Goal: Information Seeking & Learning: Learn about a topic

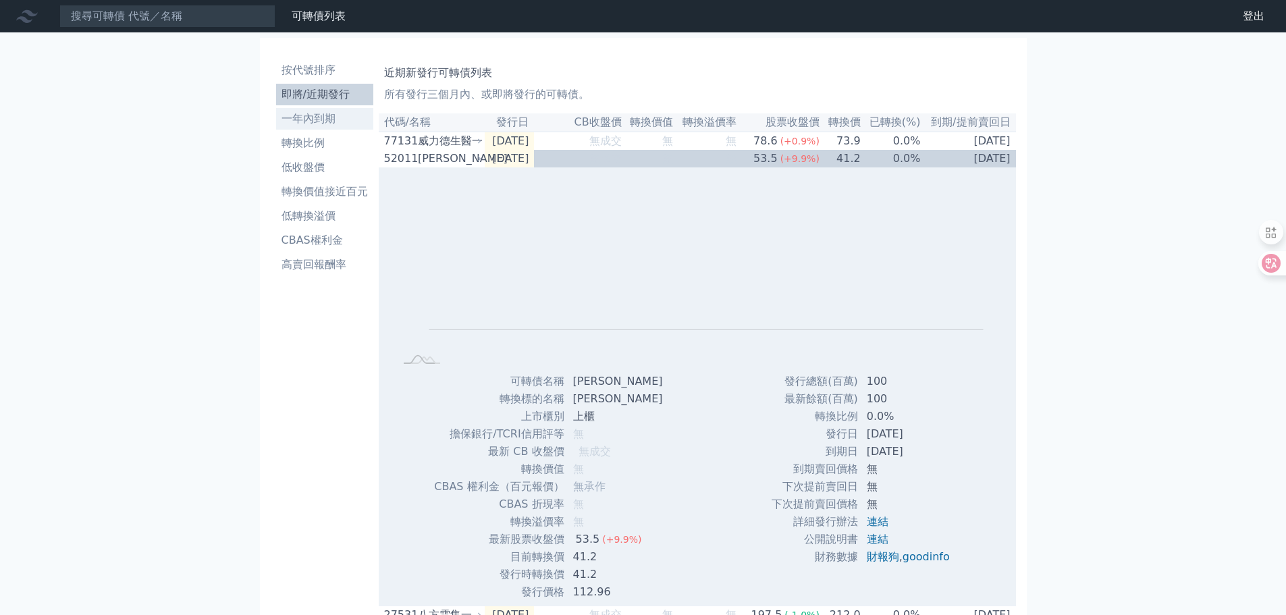
click at [318, 124] on li "一年內到期" at bounding box center [324, 119] width 97 height 16
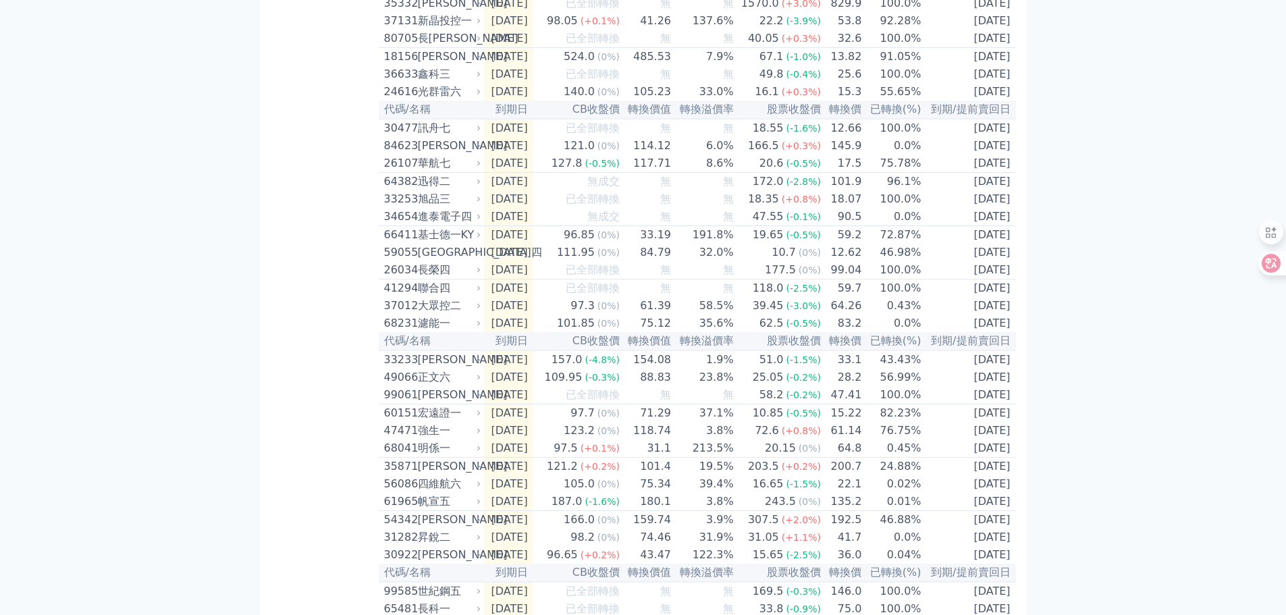
scroll to position [1954, 0]
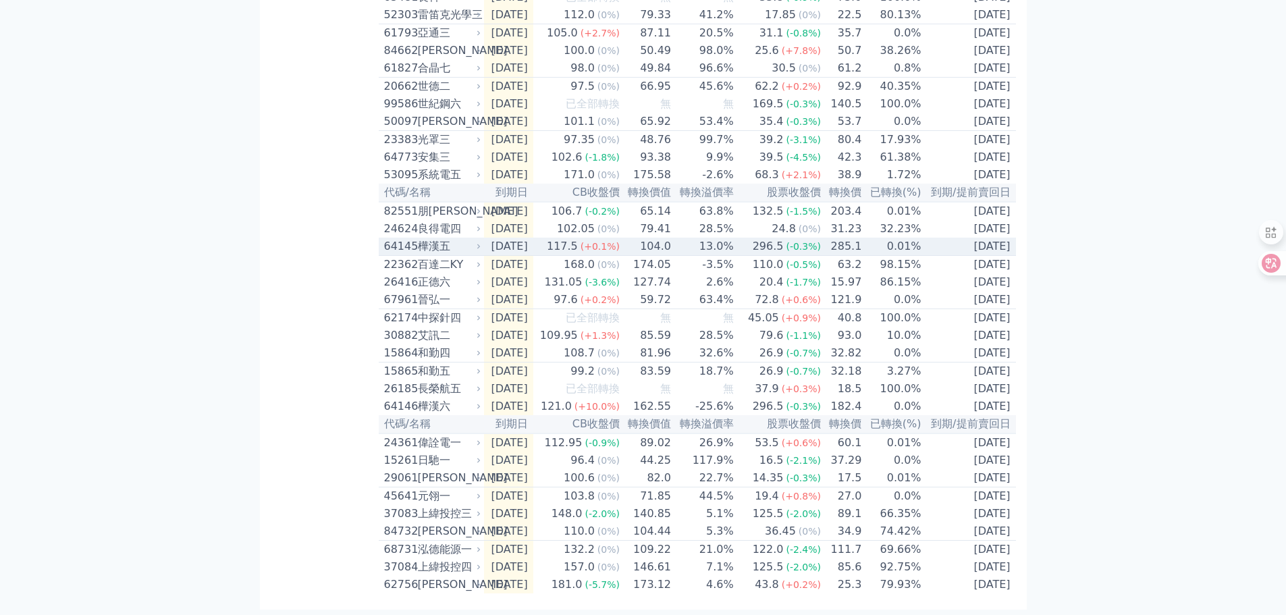
click at [402, 238] on div "64145" at bounding box center [399, 246] width 30 height 16
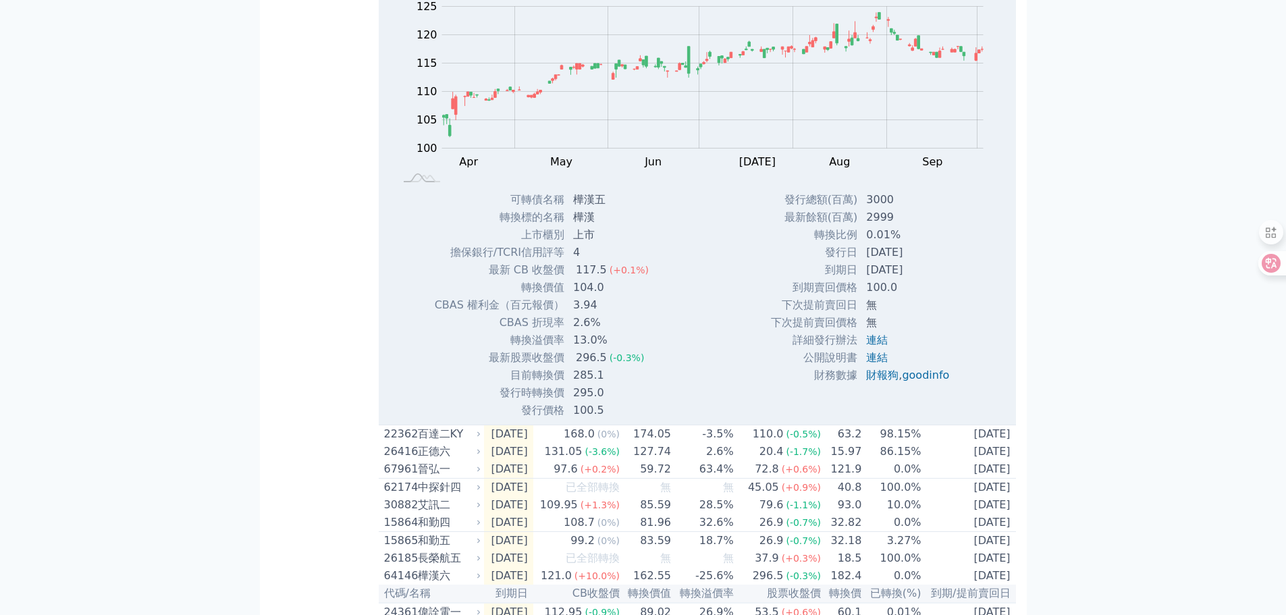
scroll to position [2022, 0]
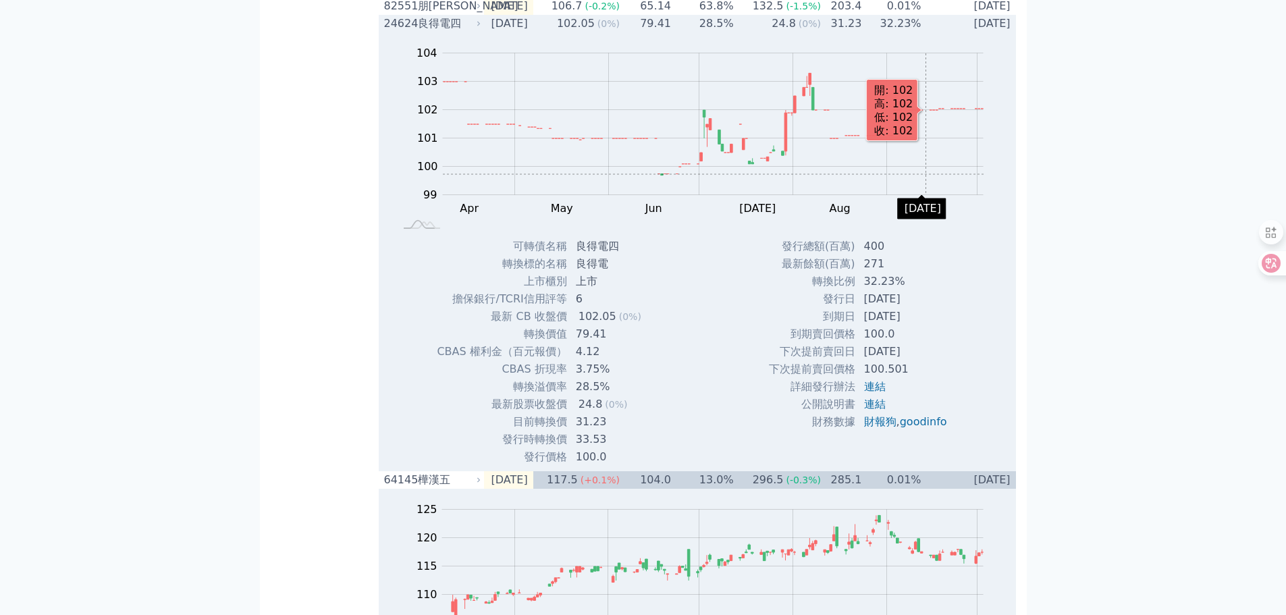
scroll to position [1954, 0]
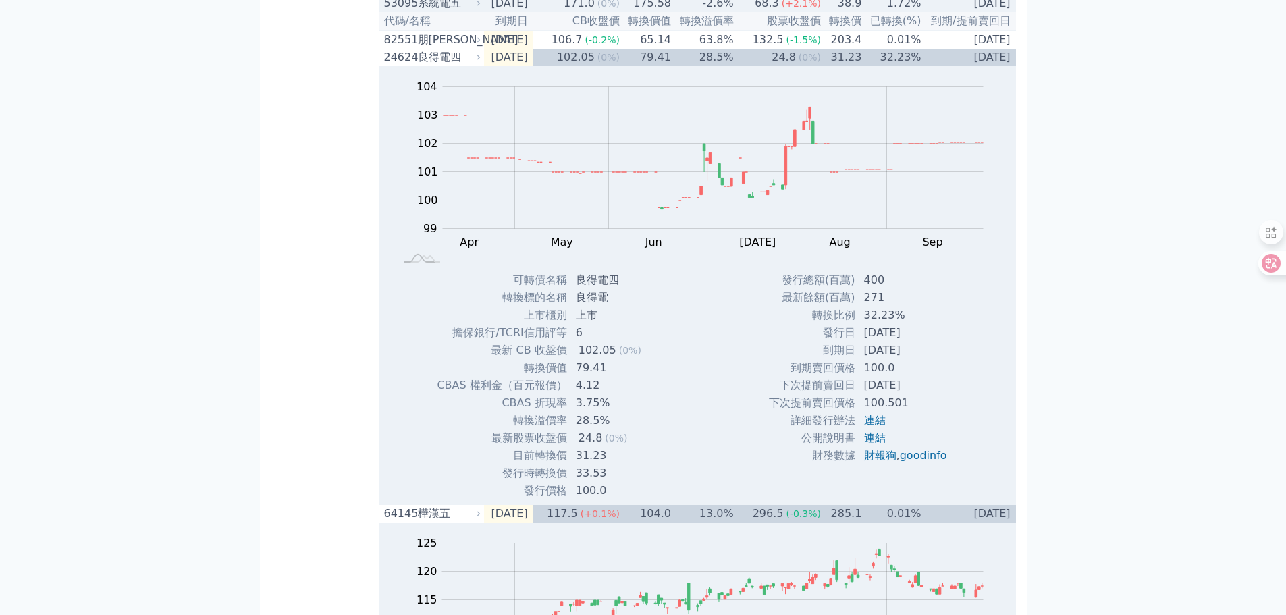
click at [398, 11] on div "53095" at bounding box center [399, 3] width 30 height 16
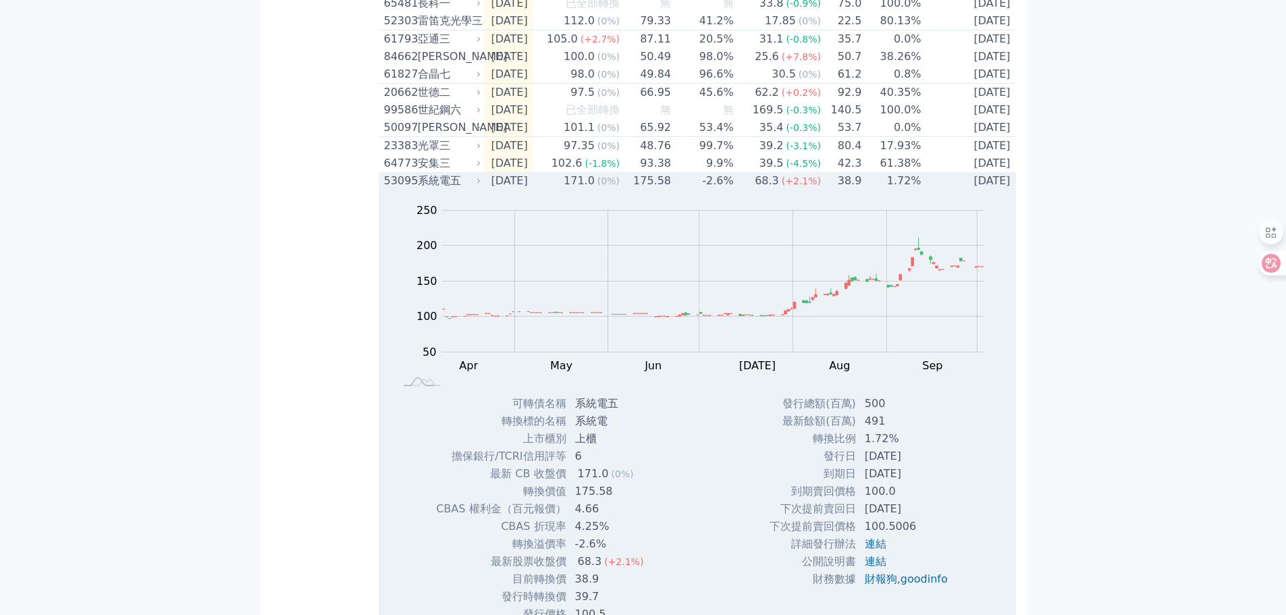
scroll to position [1751, 0]
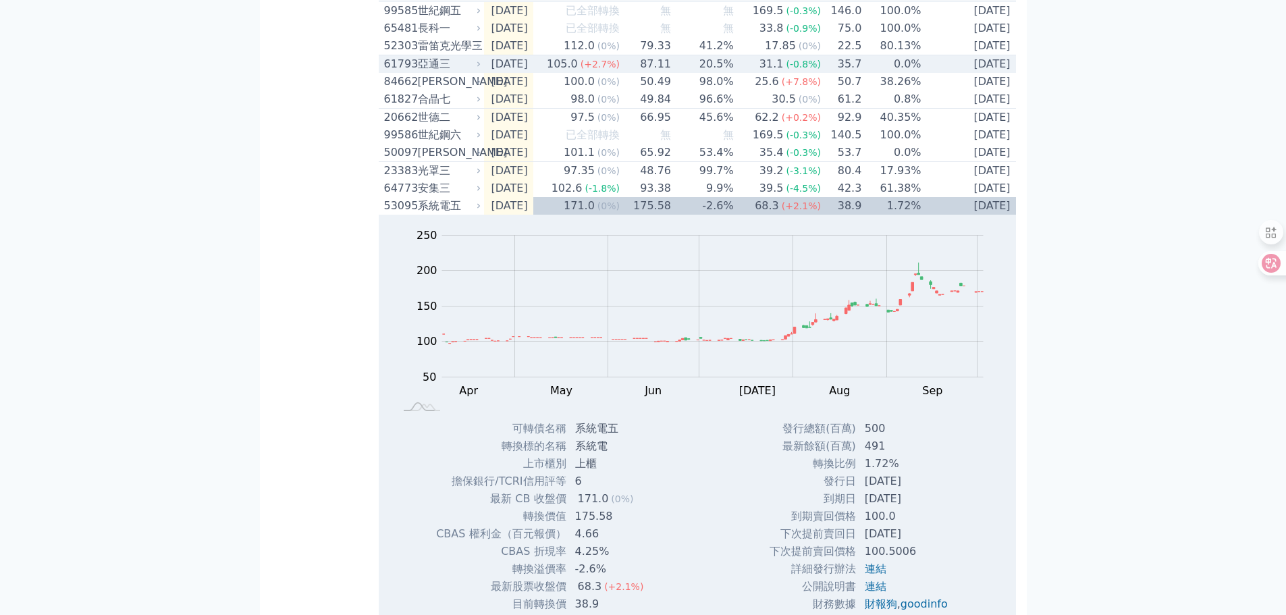
click at [402, 72] on div "61793" at bounding box center [399, 64] width 30 height 16
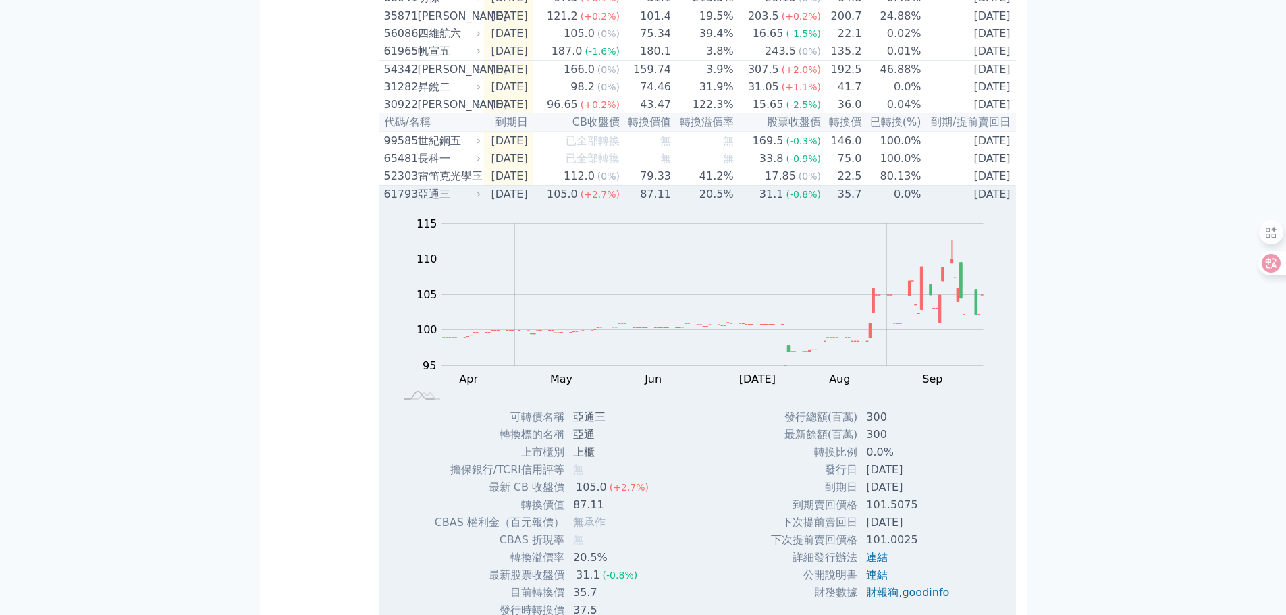
scroll to position [1616, 0]
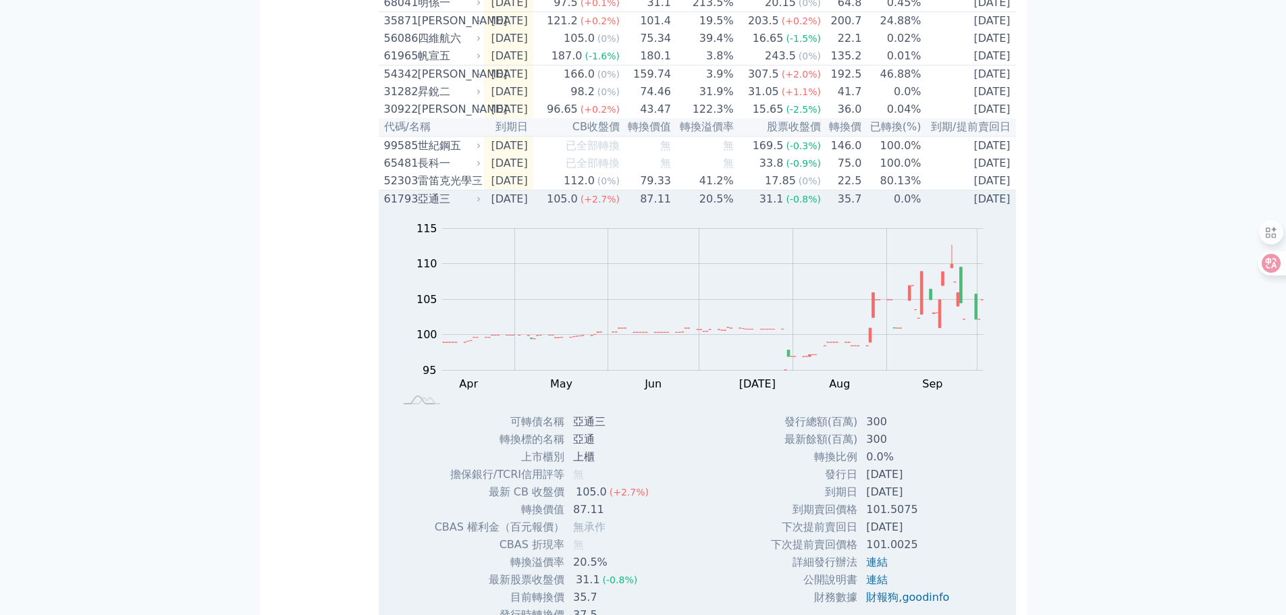
click at [380, 209] on td "61793 亞通三" at bounding box center [431, 199] width 105 height 18
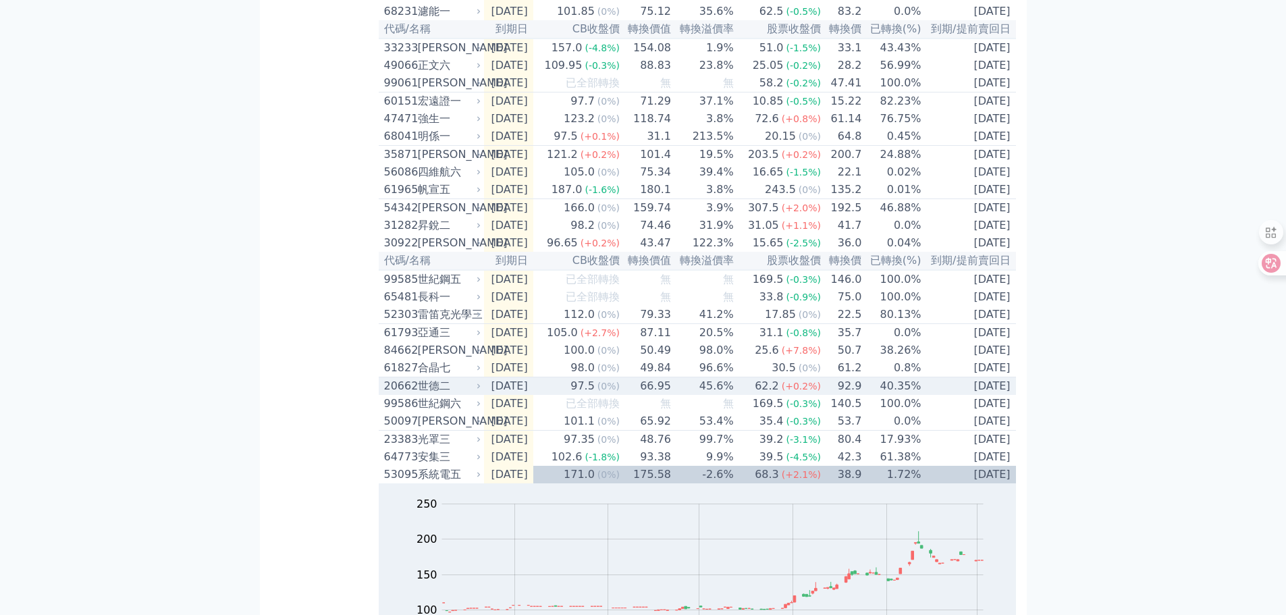
scroll to position [1481, 0]
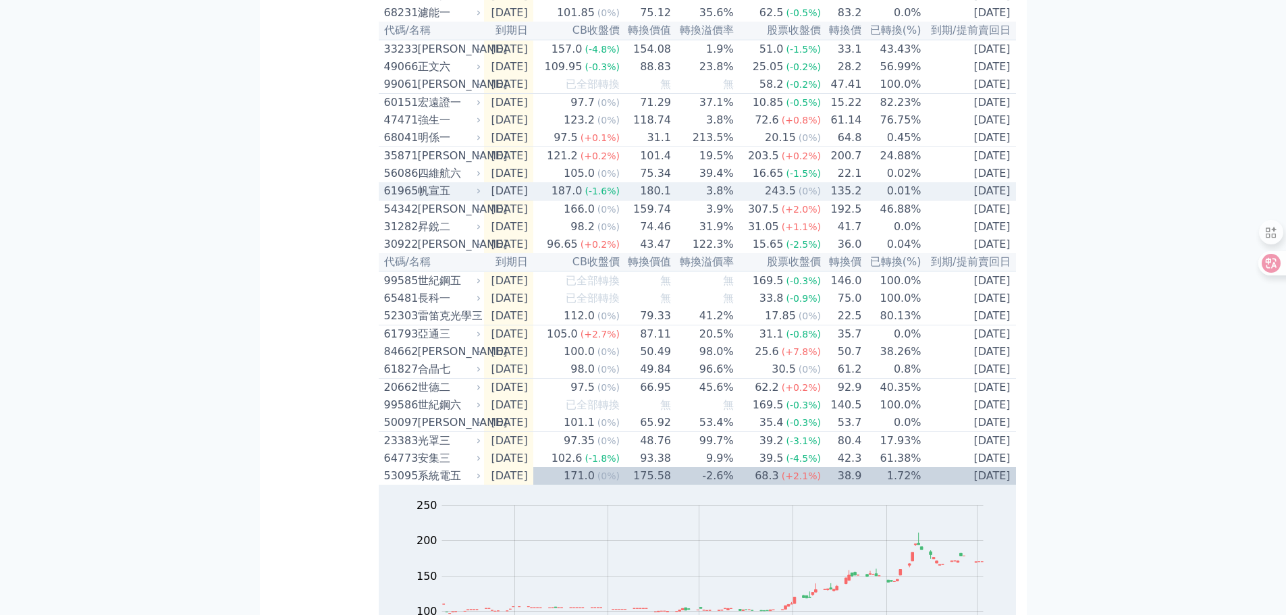
click at [405, 199] on div "61965" at bounding box center [399, 191] width 30 height 16
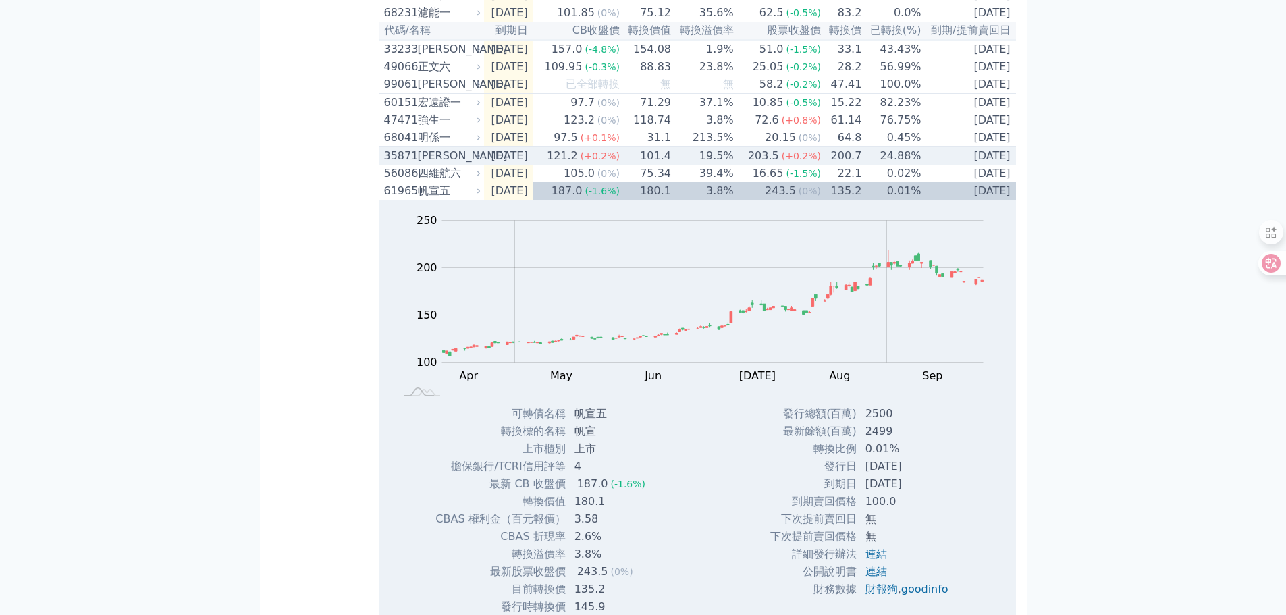
click at [413, 164] on div "35871" at bounding box center [399, 156] width 30 height 16
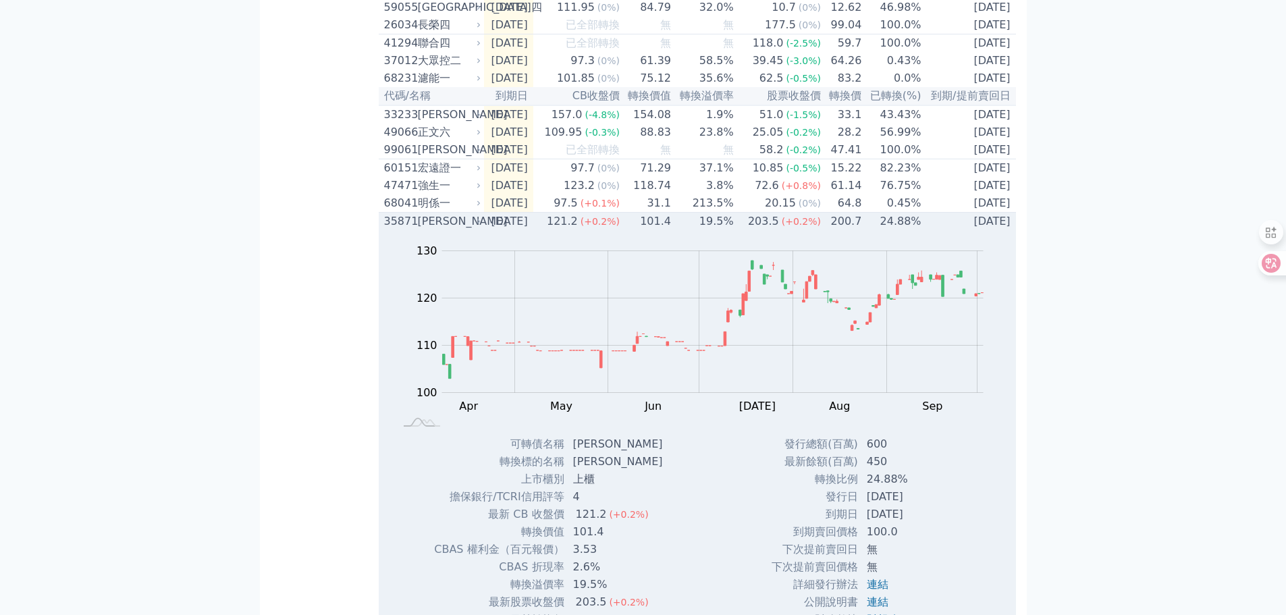
scroll to position [1414, 0]
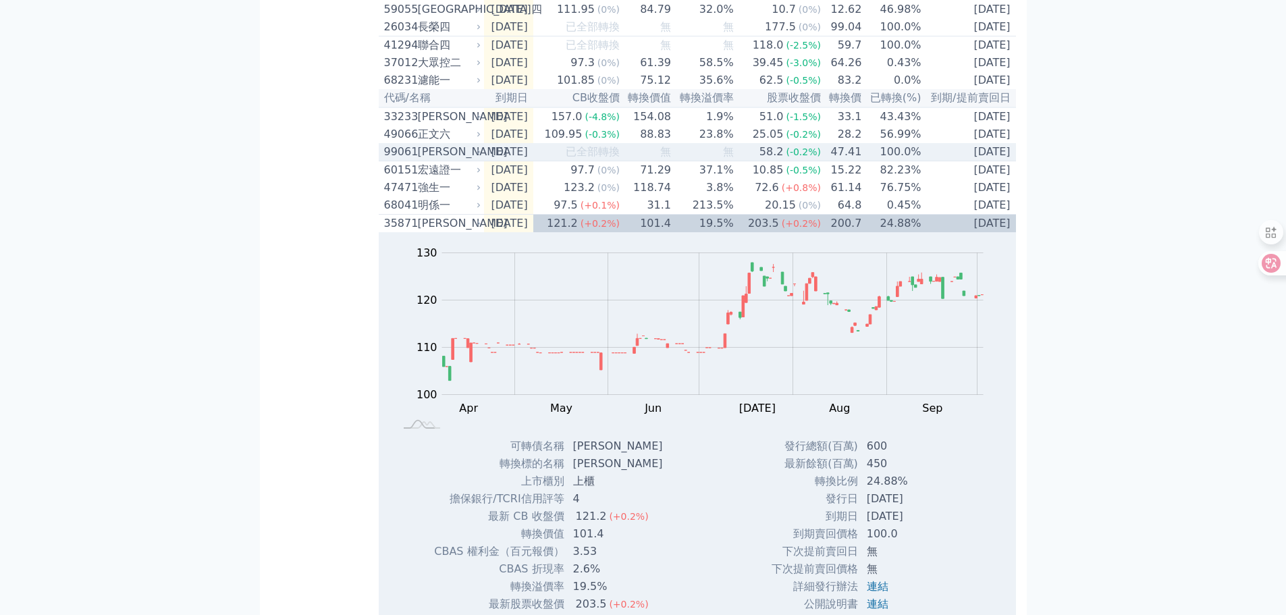
click at [394, 160] on div "99061" at bounding box center [399, 152] width 30 height 16
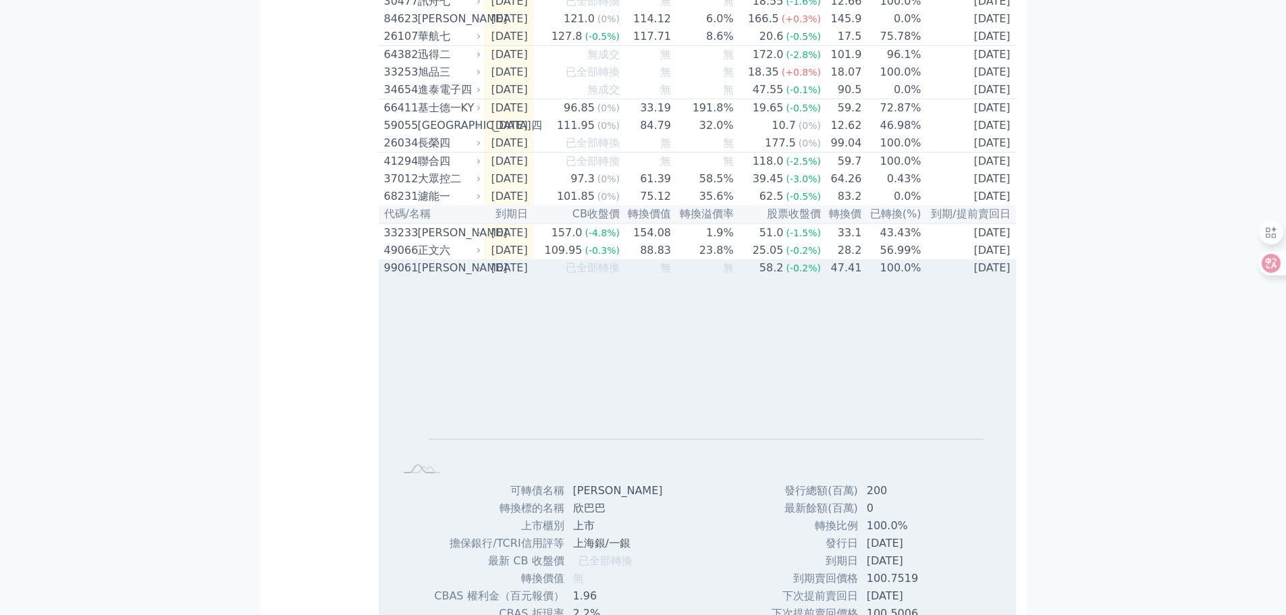
scroll to position [1279, 0]
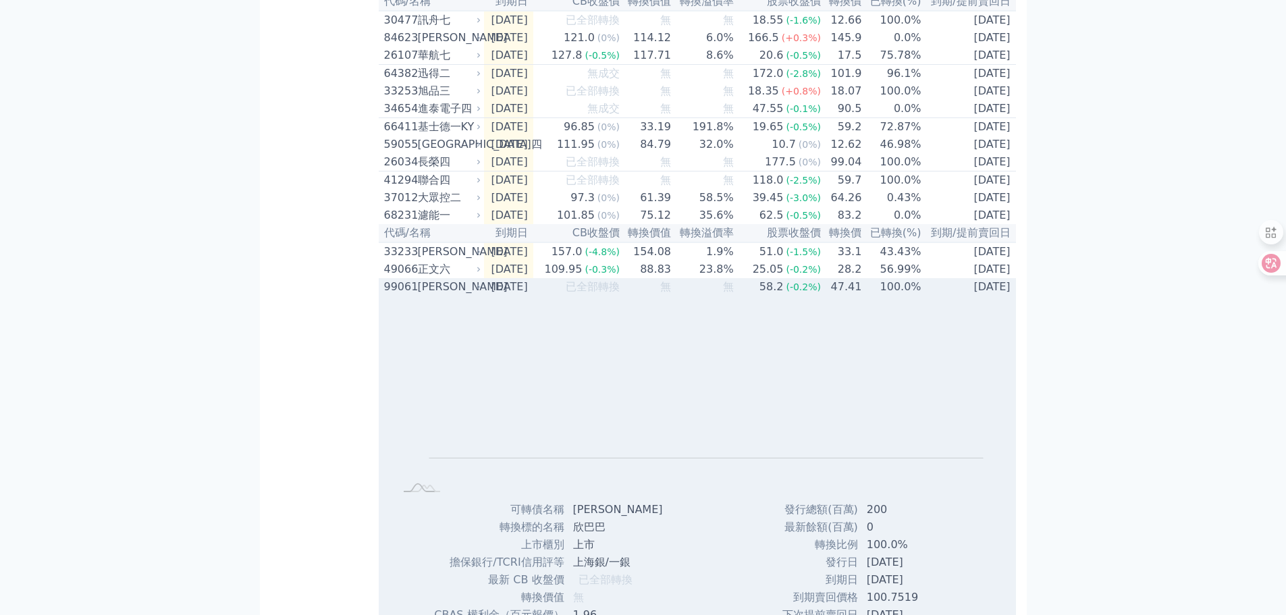
click at [401, 295] on div "99061" at bounding box center [399, 287] width 30 height 16
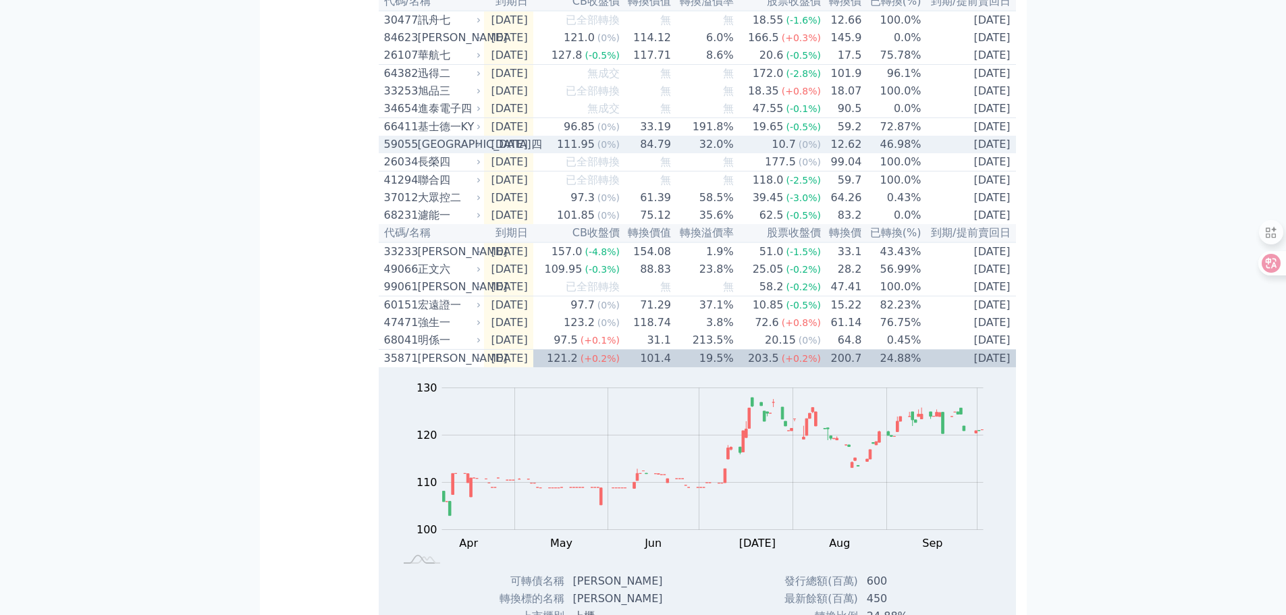
click at [407, 153] on div "59055" at bounding box center [399, 144] width 30 height 16
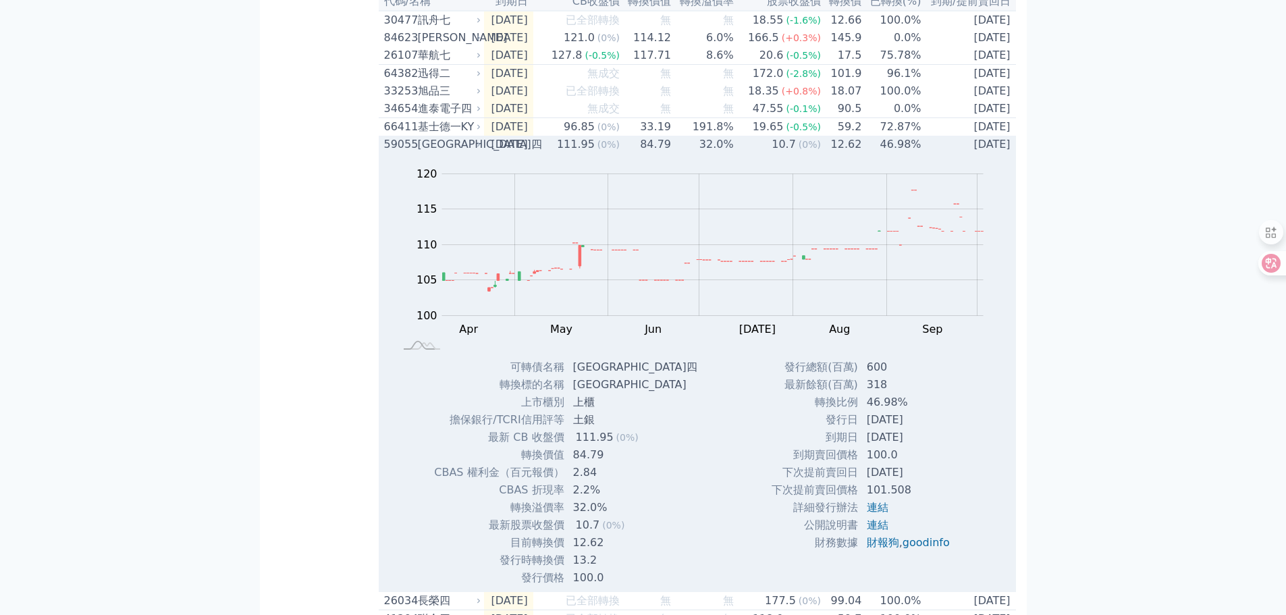
click at [394, 153] on div "59055" at bounding box center [399, 144] width 30 height 16
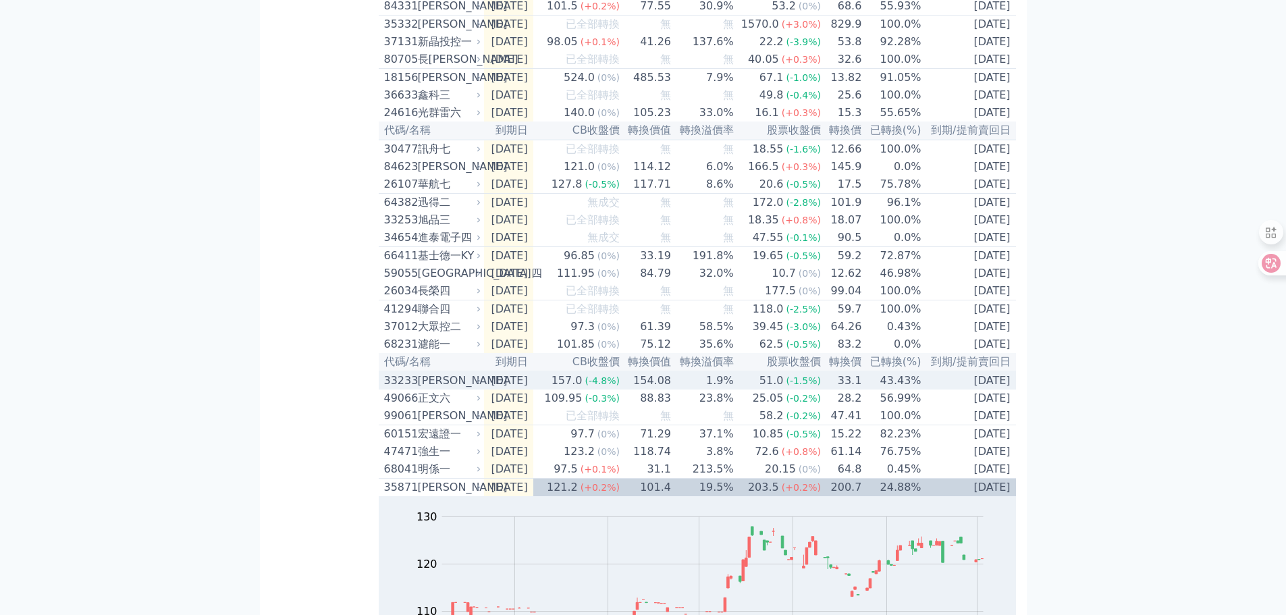
scroll to position [1144, 0]
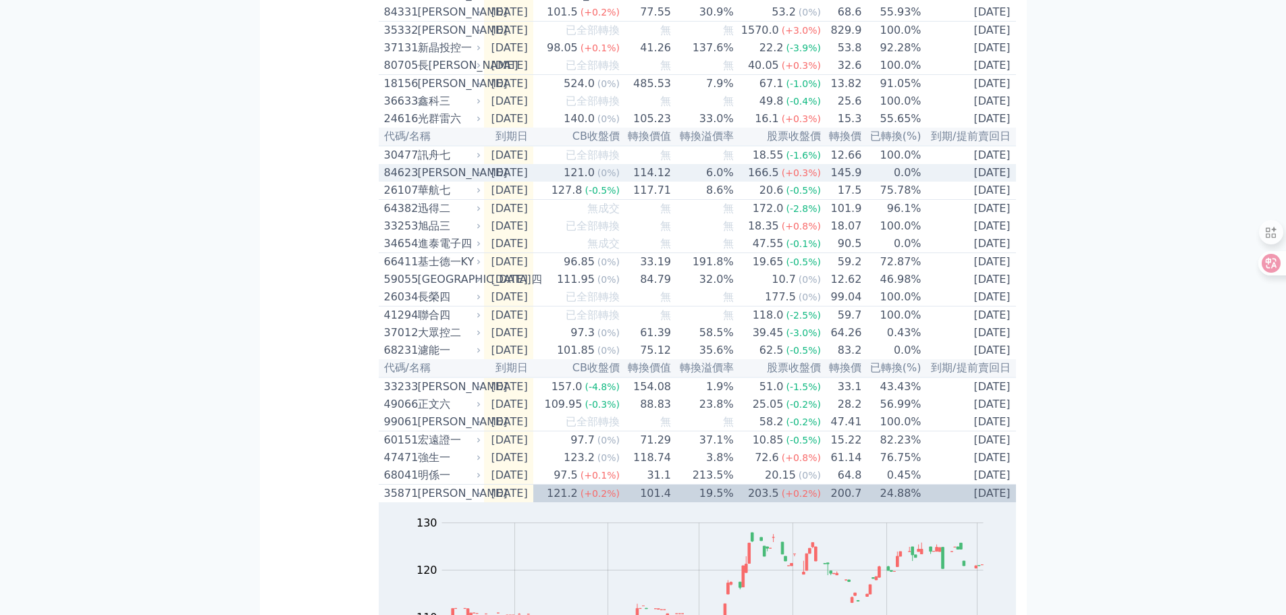
click at [415, 181] on div "84623 柏文三" at bounding box center [429, 173] width 91 height 16
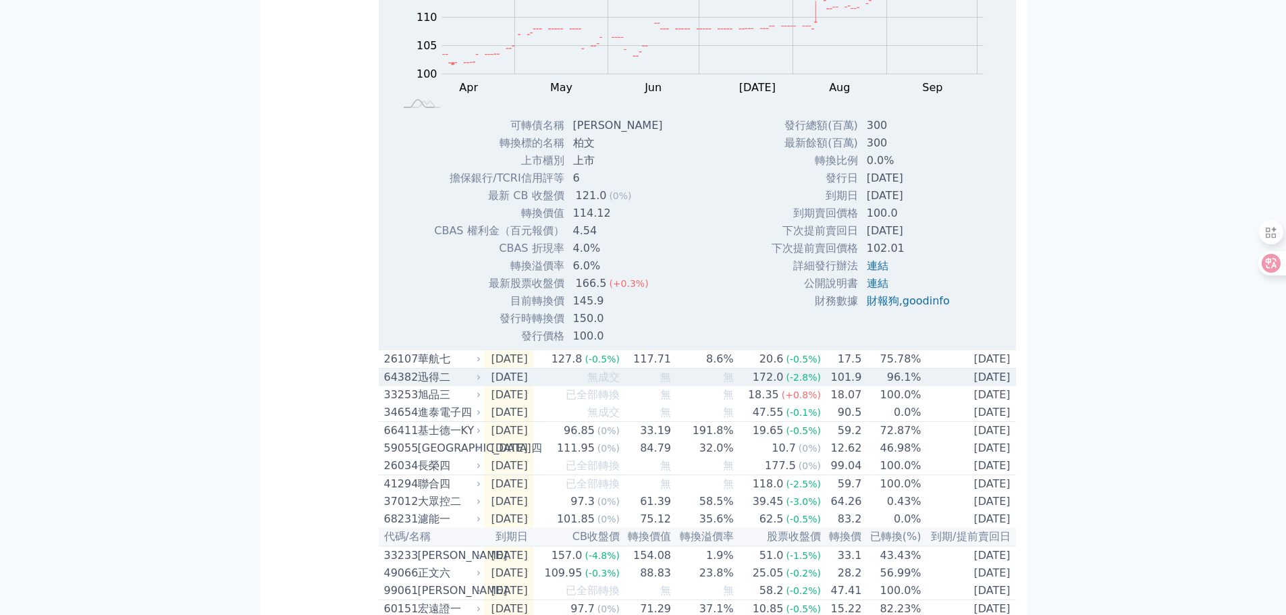
scroll to position [1211, 0]
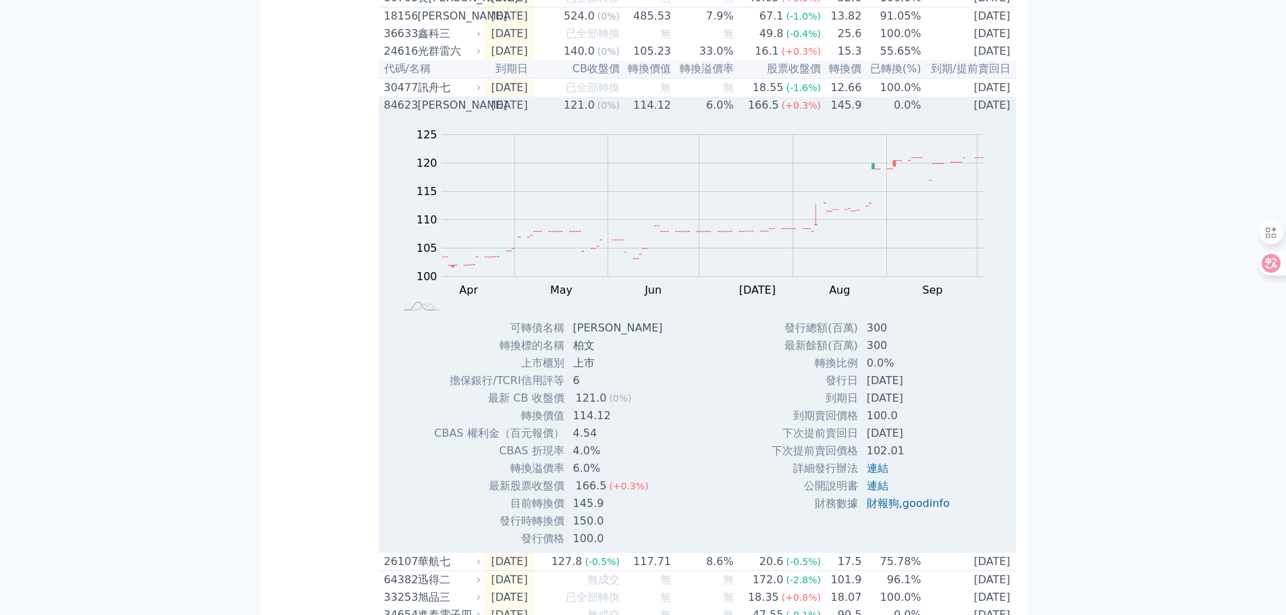
click at [390, 113] on div "84623" at bounding box center [399, 105] width 30 height 16
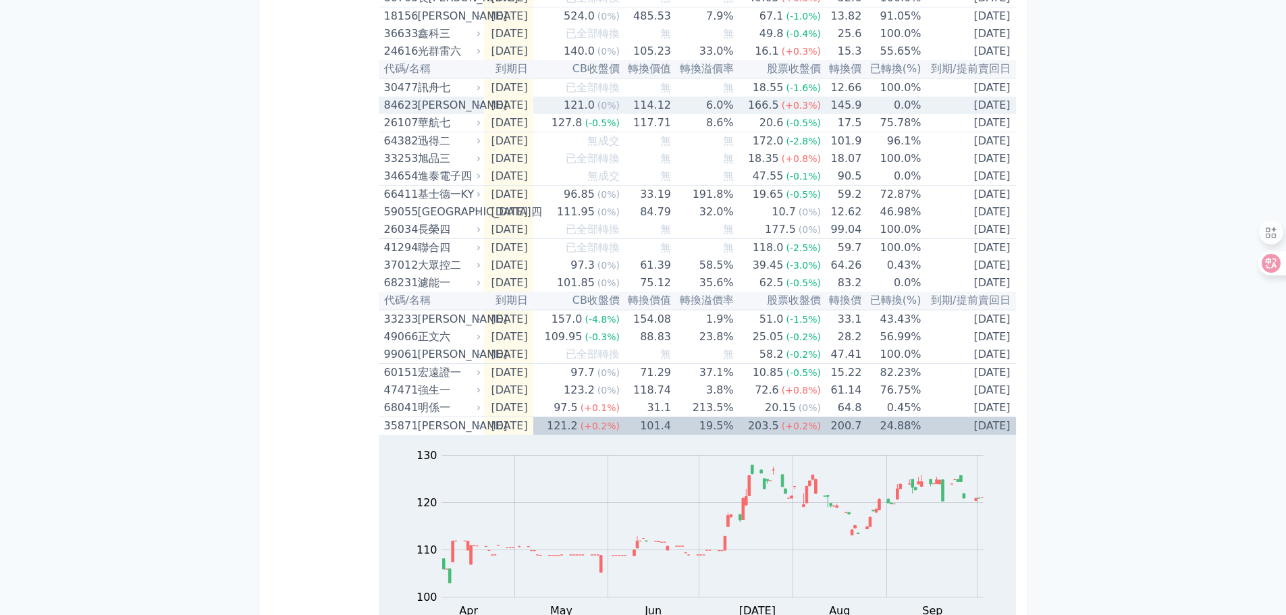
click at [398, 113] on div "84623" at bounding box center [399, 105] width 30 height 16
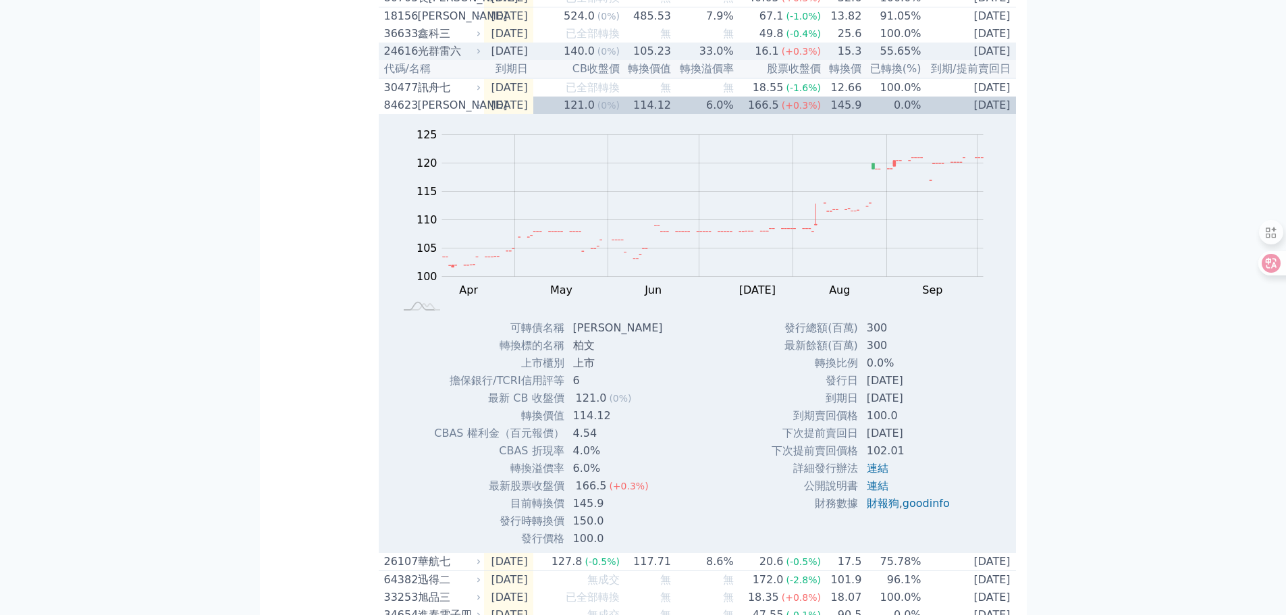
click at [406, 59] on div "24616" at bounding box center [399, 51] width 30 height 16
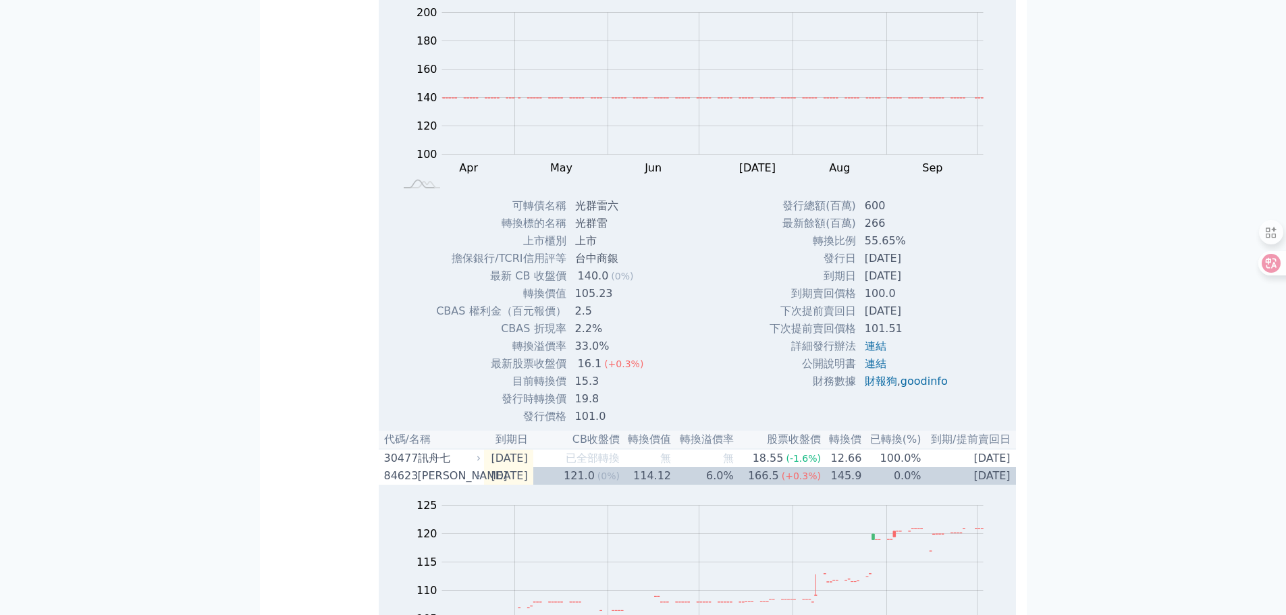
scroll to position [1279, 0]
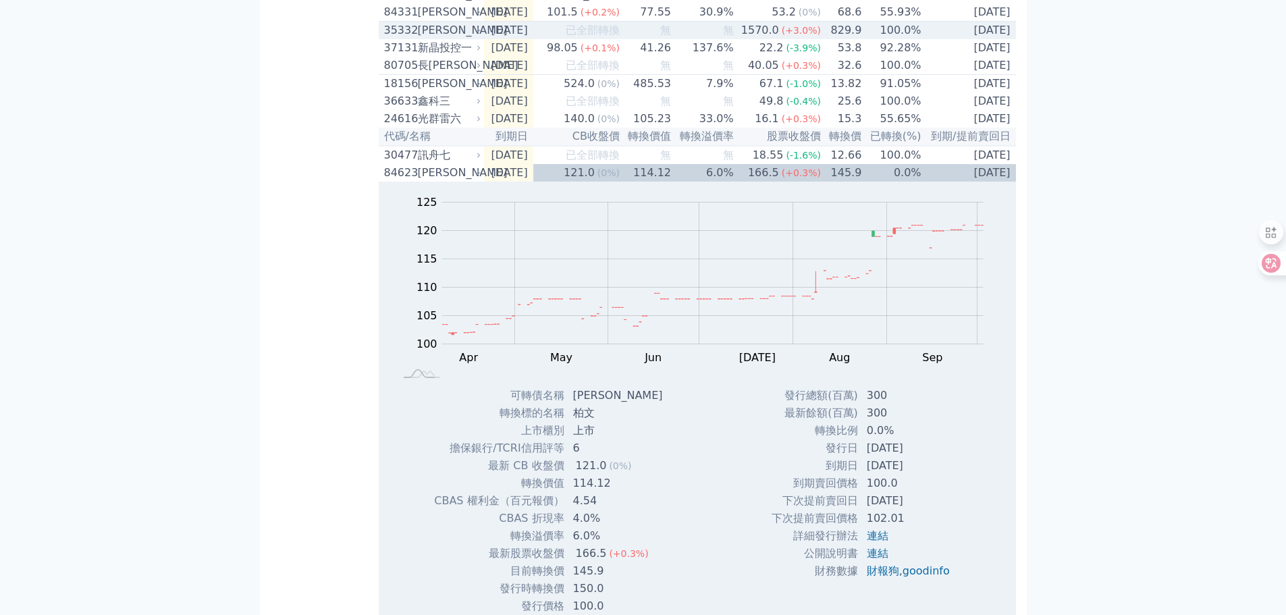
scroll to position [1076, 0]
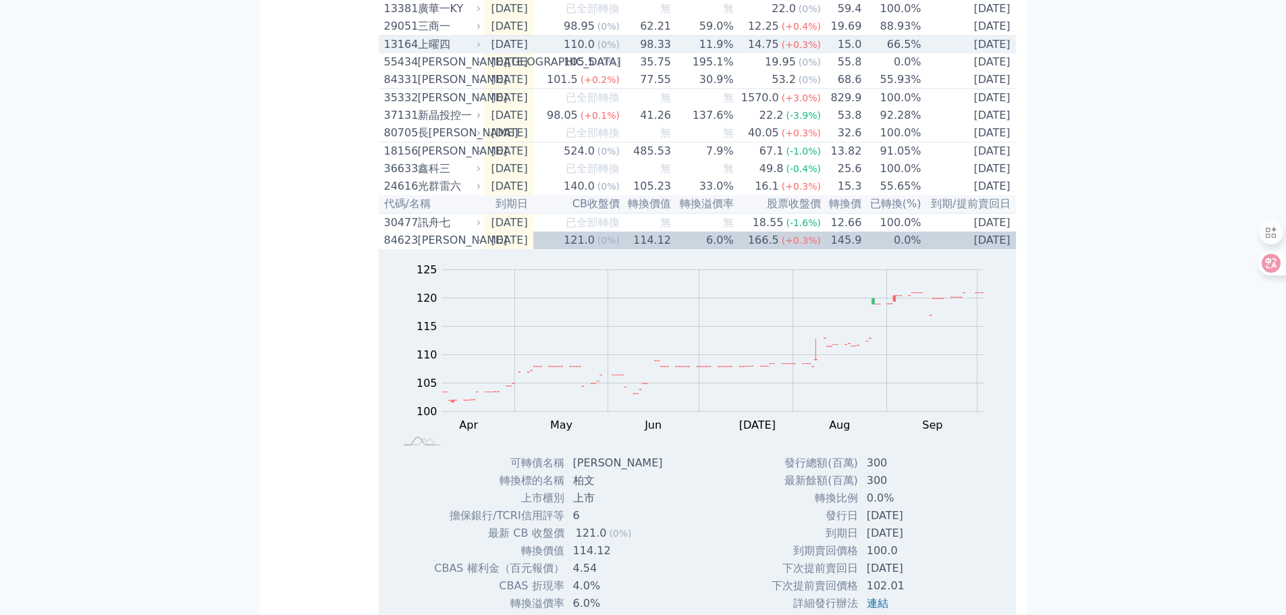
click at [396, 53] on div "13164" at bounding box center [399, 44] width 30 height 16
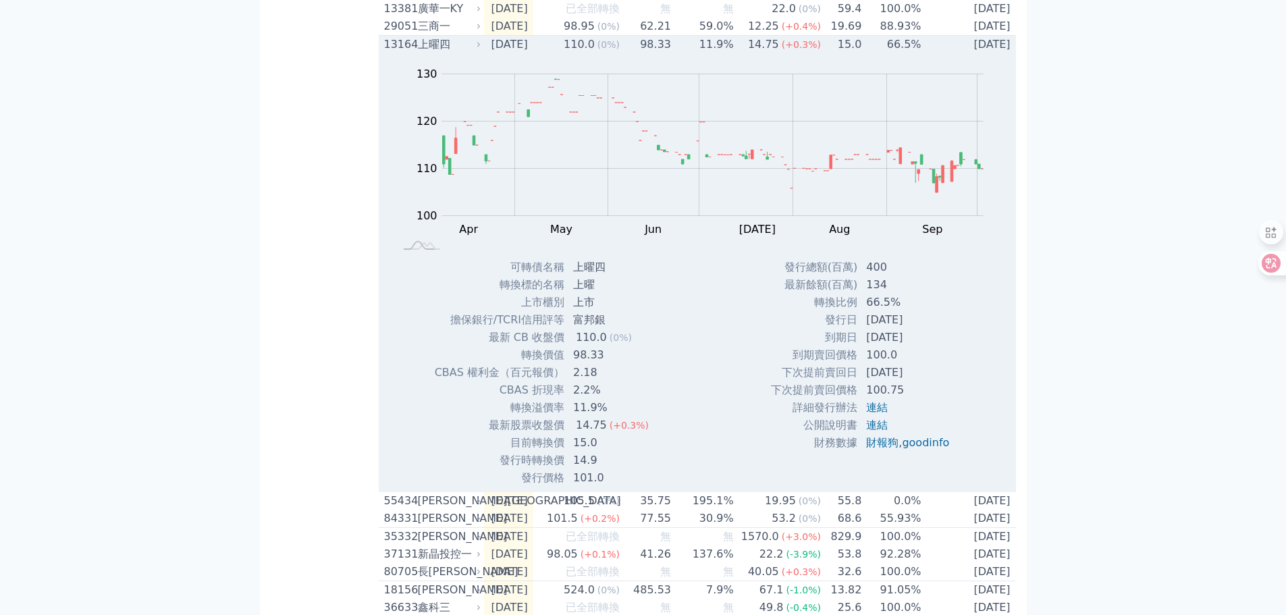
click at [402, 53] on div "13164" at bounding box center [399, 44] width 30 height 16
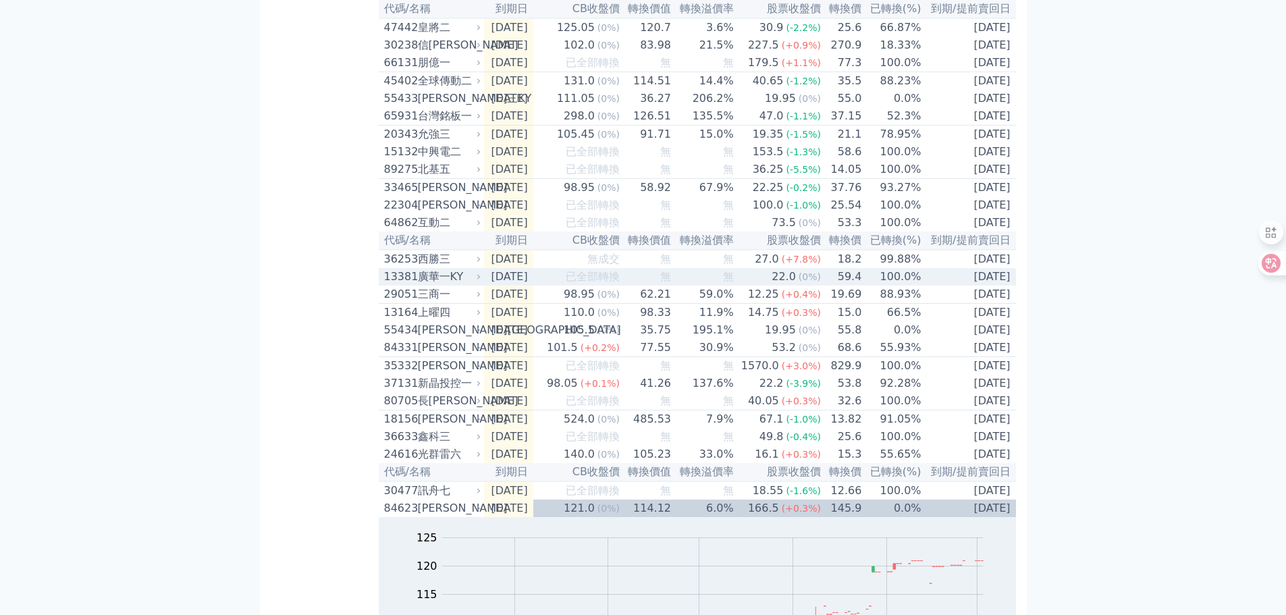
scroll to position [806, 0]
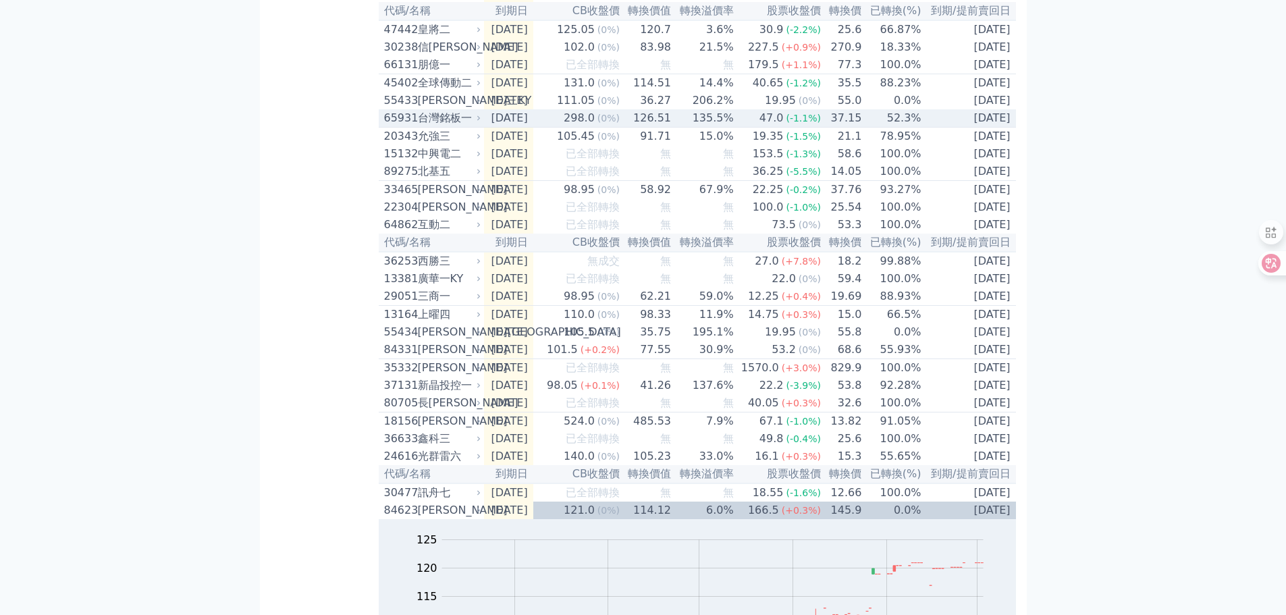
click at [411, 126] on div "65931" at bounding box center [399, 118] width 30 height 16
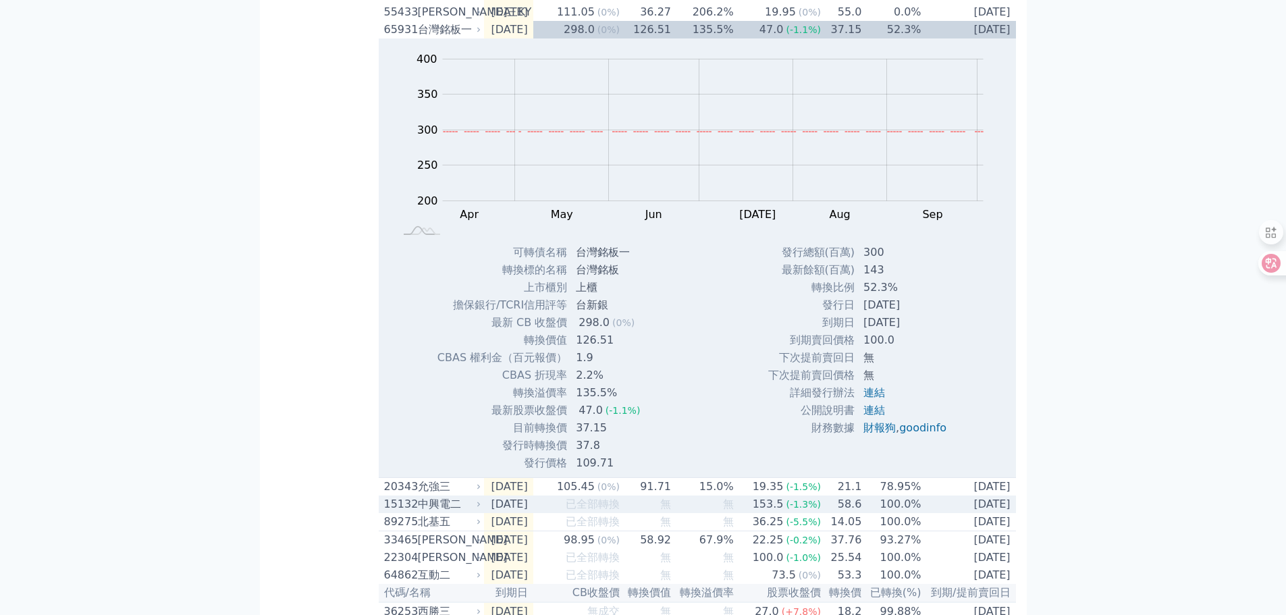
scroll to position [874, 0]
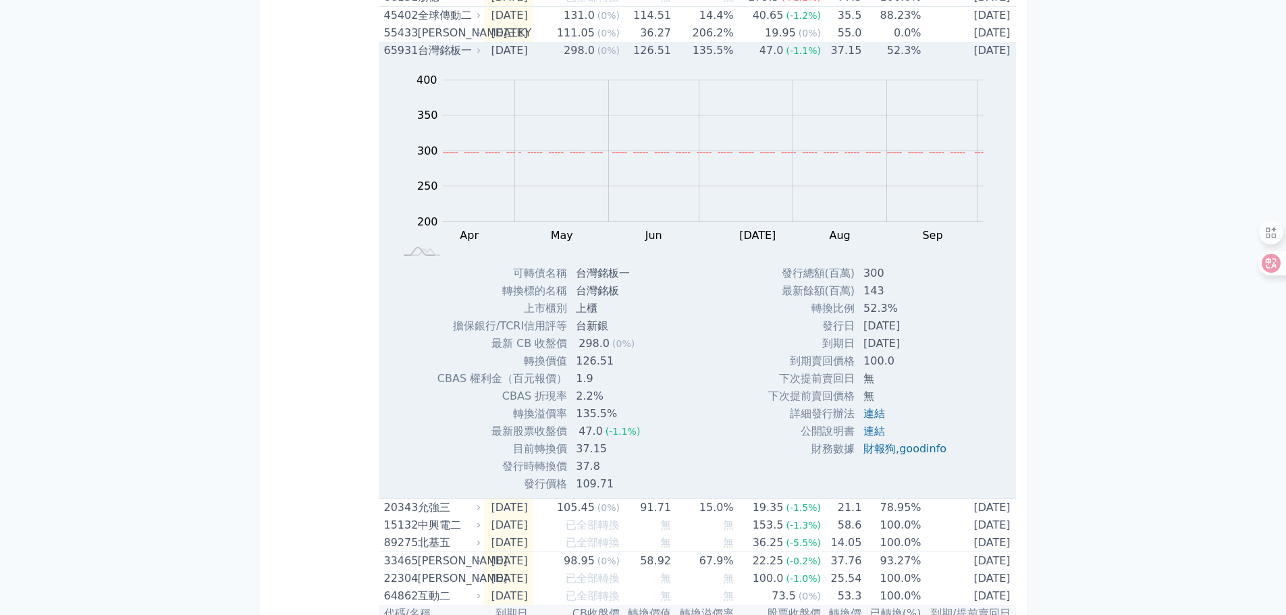
click at [396, 59] on div "65931" at bounding box center [399, 51] width 30 height 16
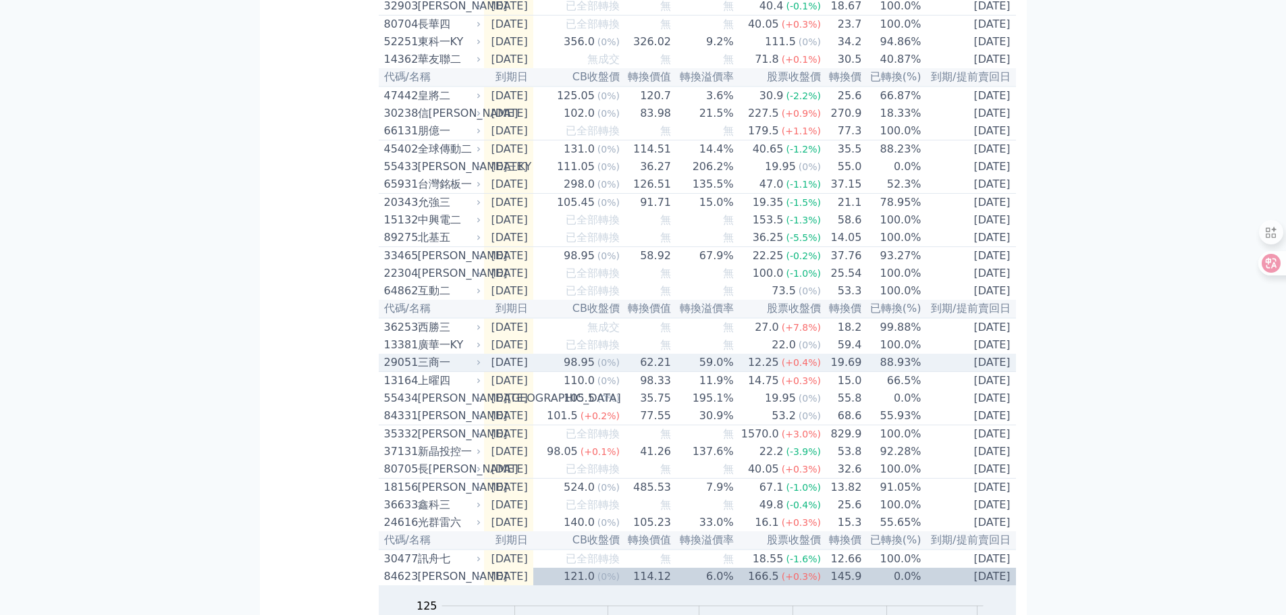
scroll to position [739, 0]
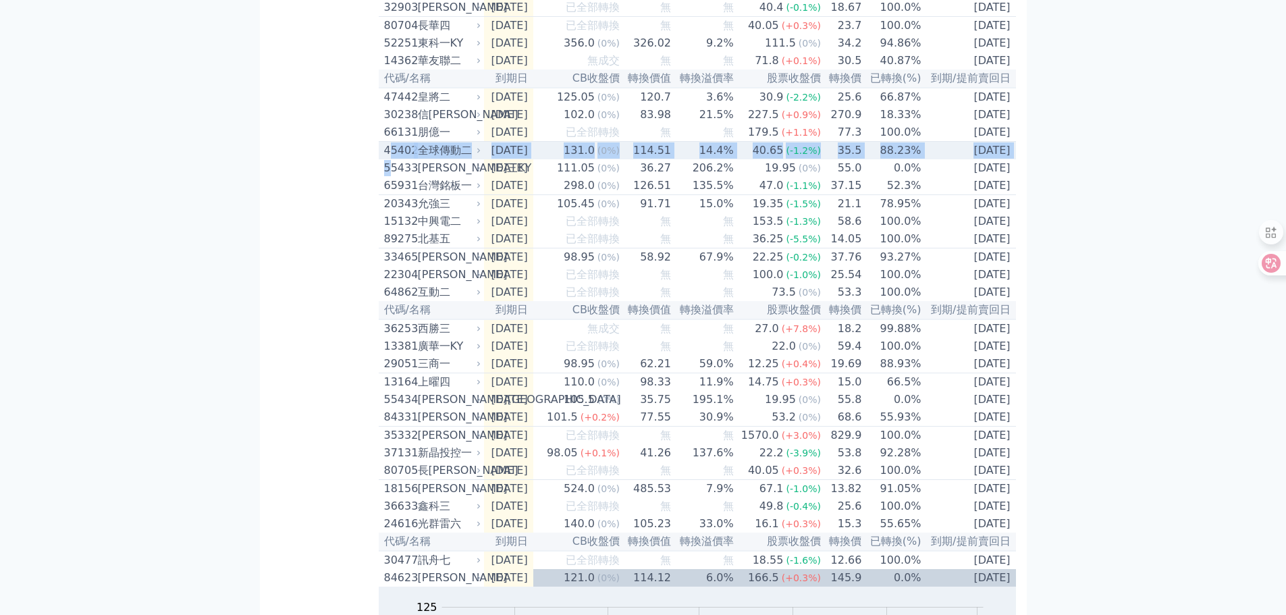
drag, startPoint x: 390, startPoint y: 204, endPoint x: 385, endPoint y: 250, distance: 46.2
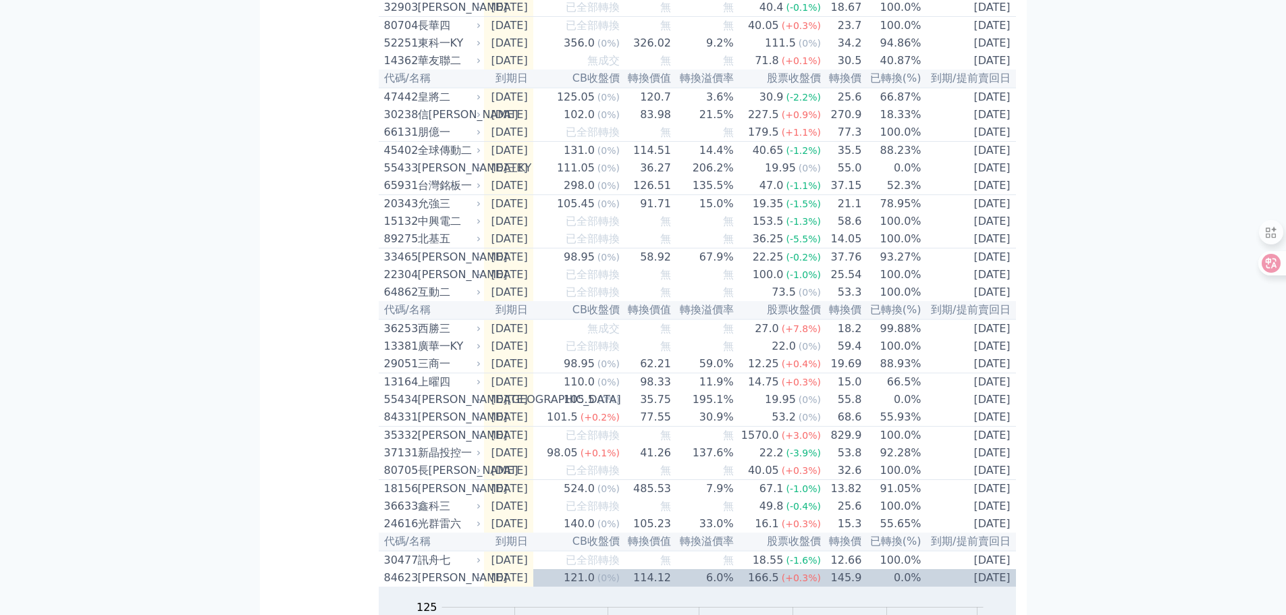
click at [404, 105] on div "47442" at bounding box center [399, 97] width 30 height 16
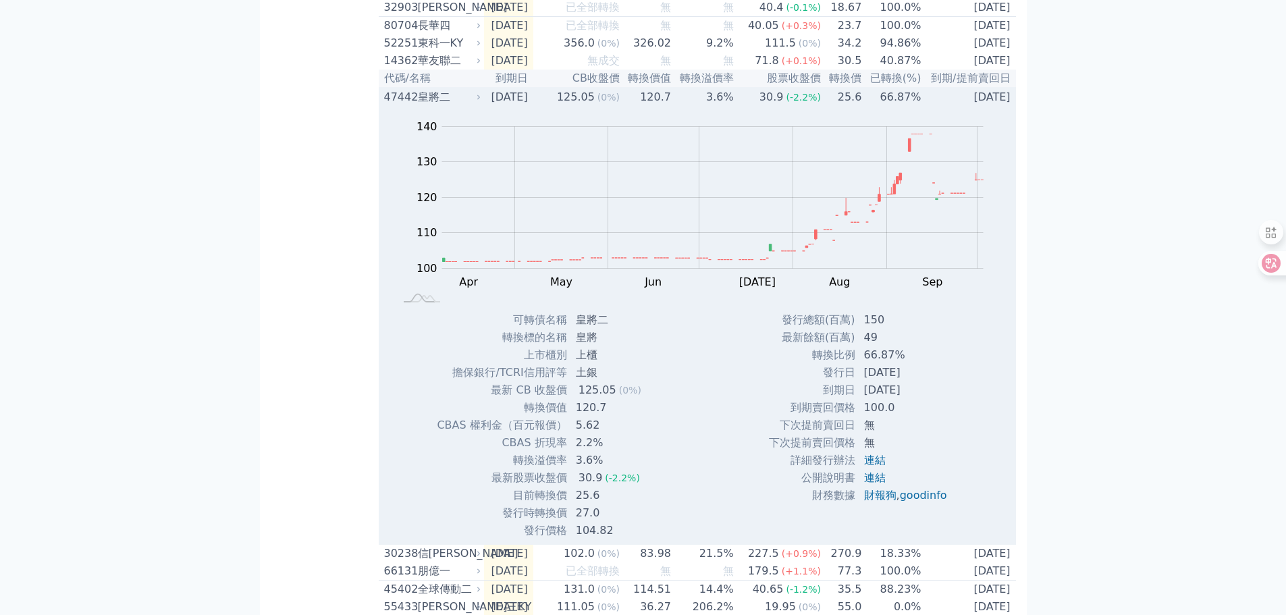
click at [400, 105] on div "47442" at bounding box center [399, 97] width 30 height 16
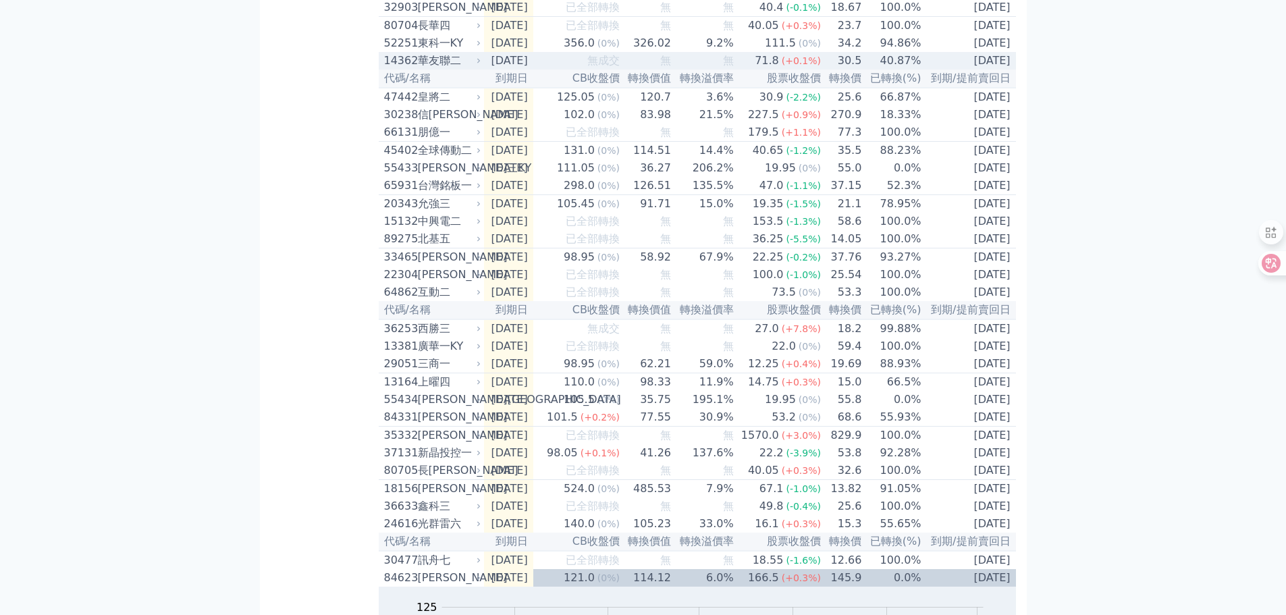
click at [398, 69] on div "14362" at bounding box center [399, 61] width 30 height 16
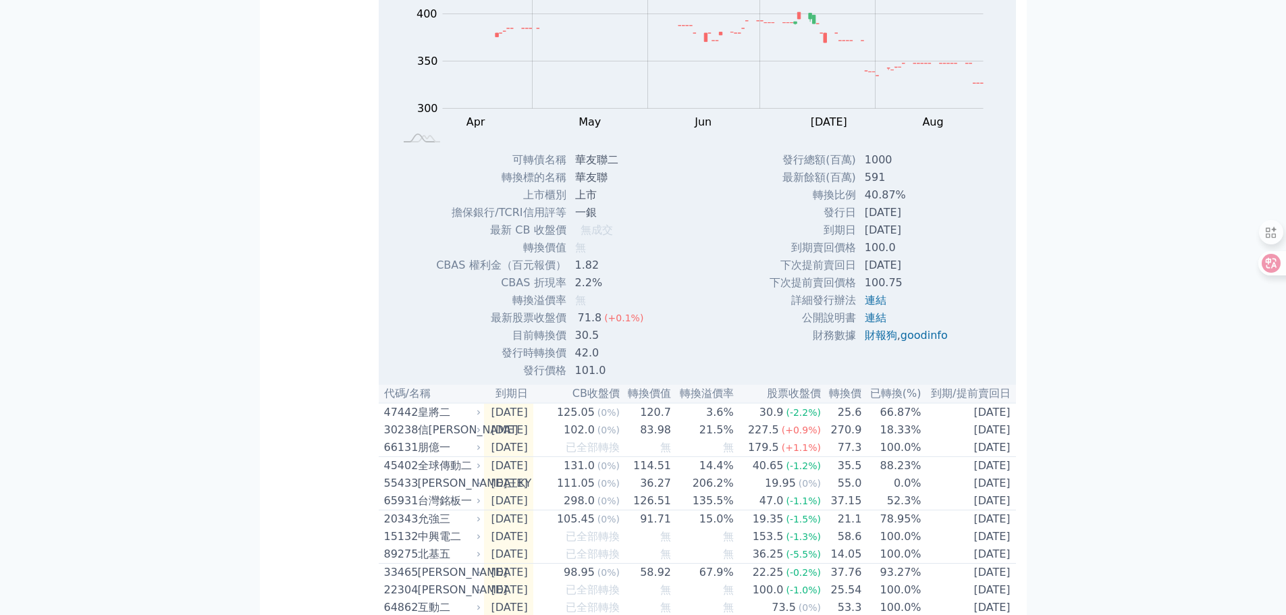
scroll to position [1009, 0]
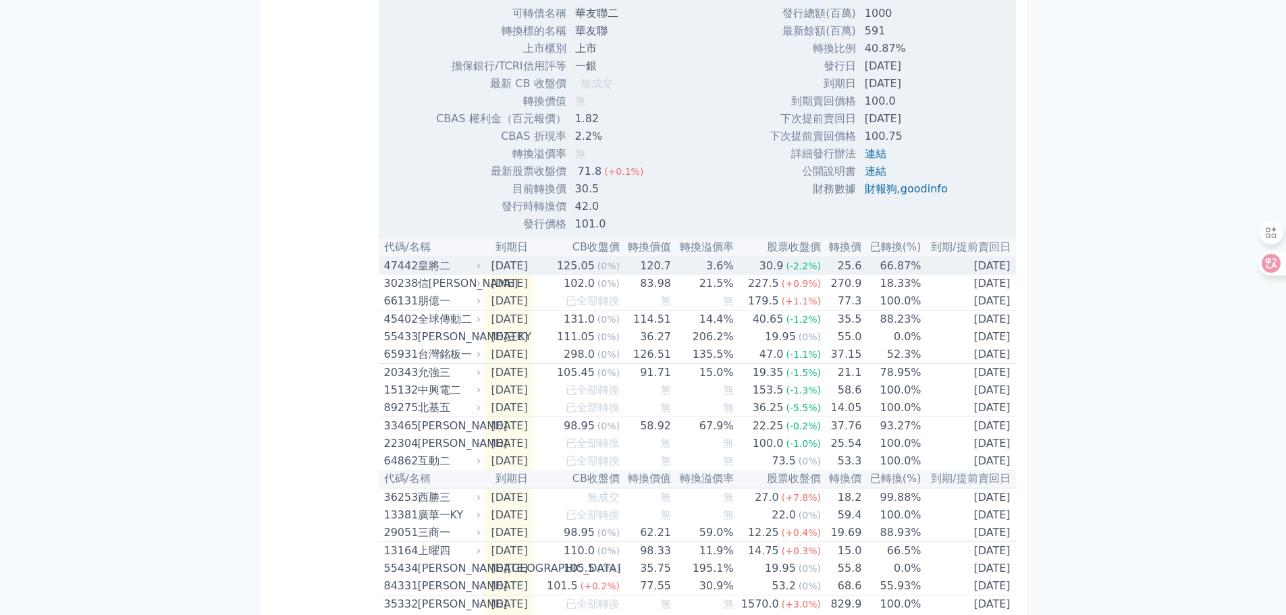
click at [401, 274] on div "47442" at bounding box center [399, 266] width 30 height 16
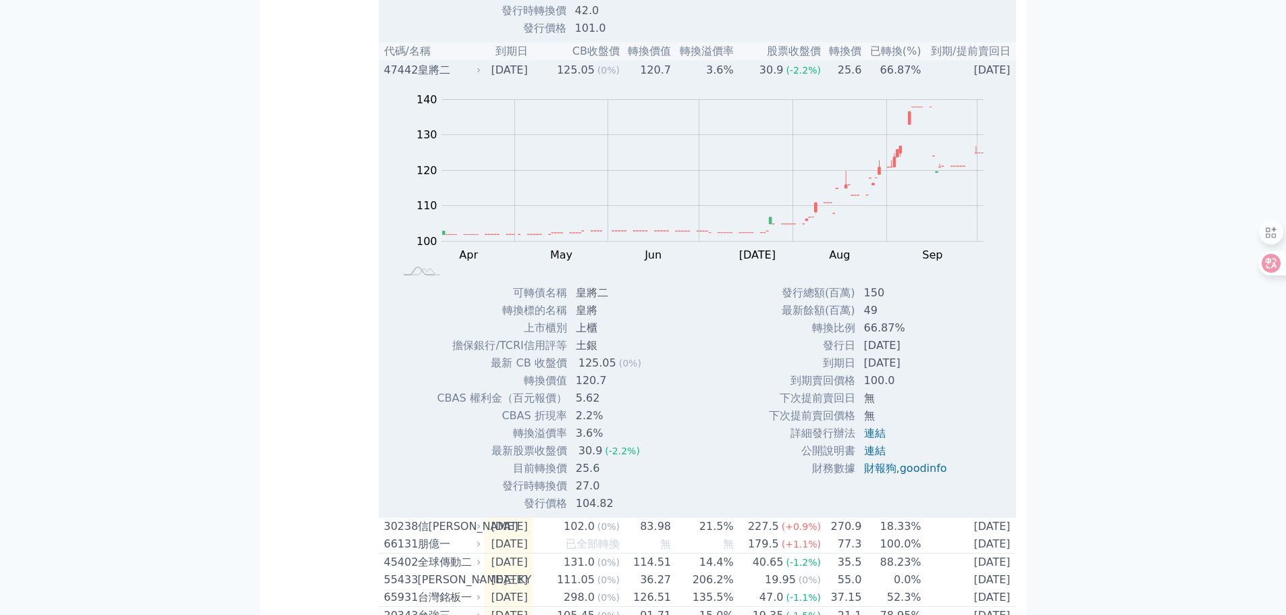
scroll to position [1211, 0]
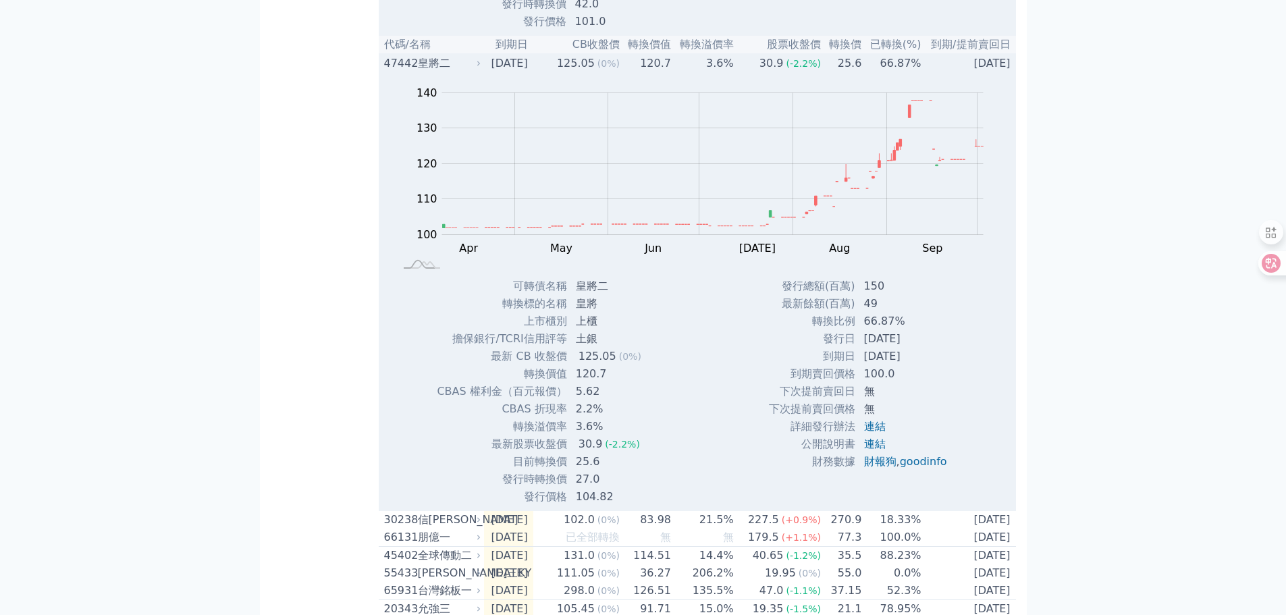
click at [404, 72] on div "47442" at bounding box center [399, 63] width 30 height 16
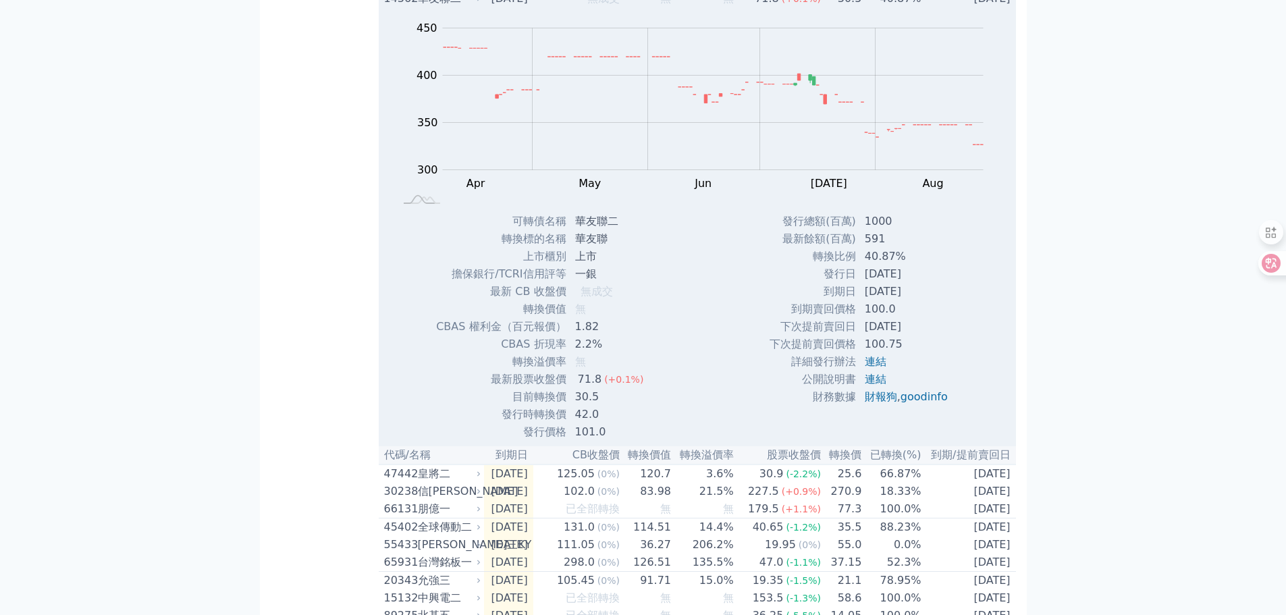
scroll to position [806, 0]
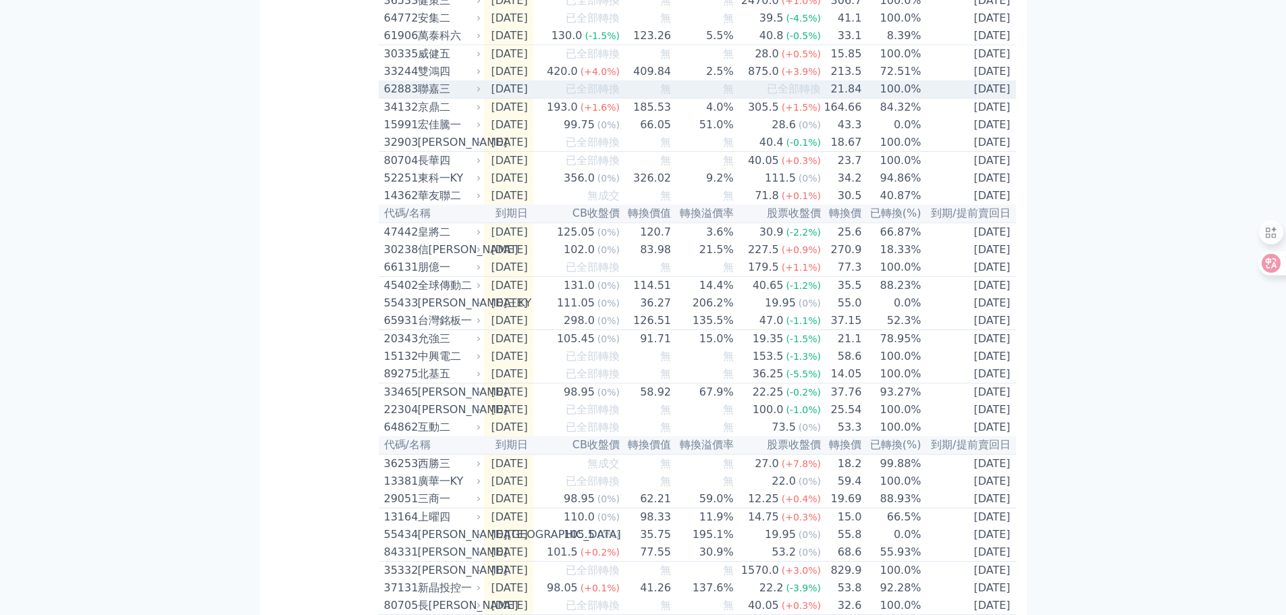
scroll to position [536, 0]
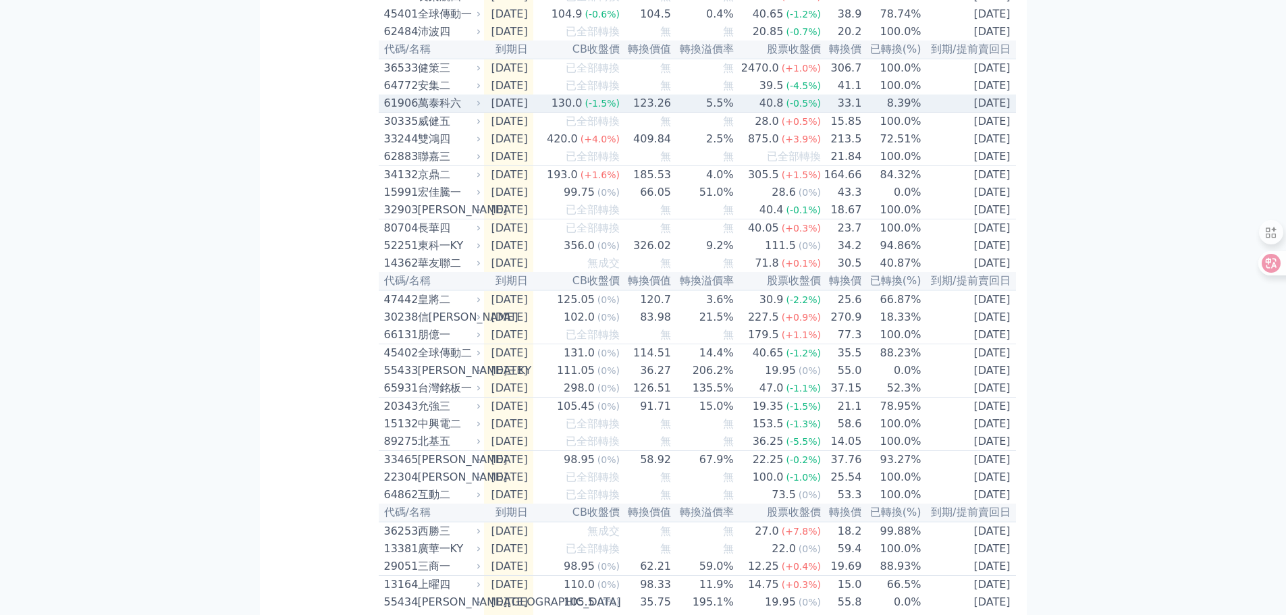
click at [403, 111] on div "61906" at bounding box center [399, 103] width 30 height 16
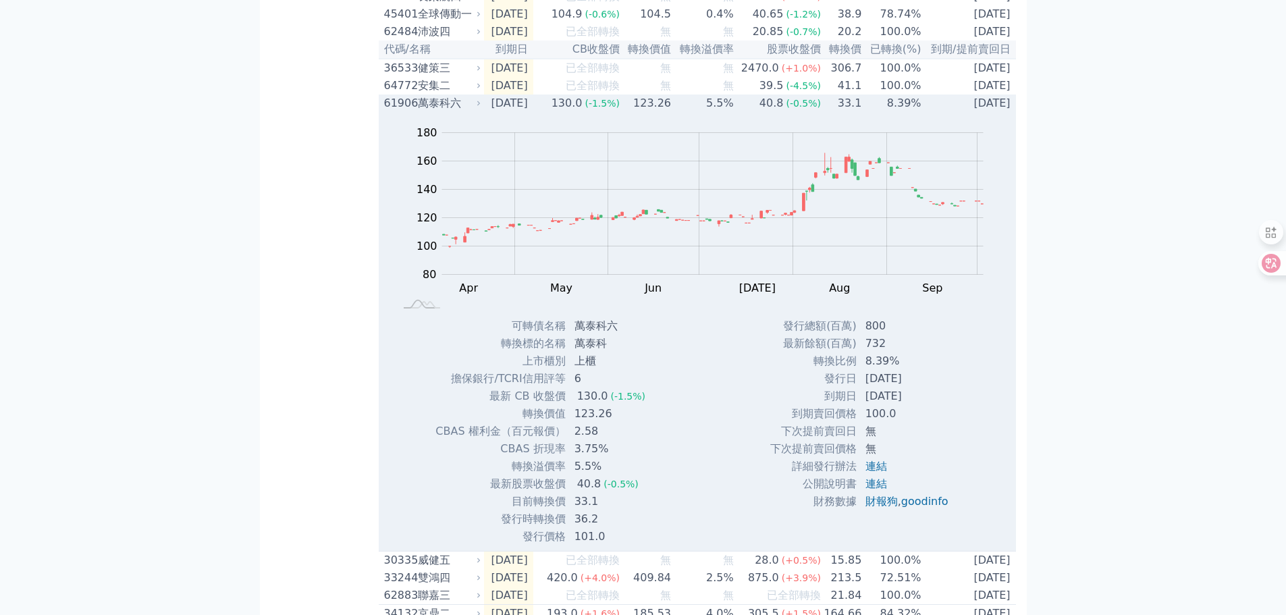
click at [395, 111] on div "61906" at bounding box center [399, 103] width 30 height 16
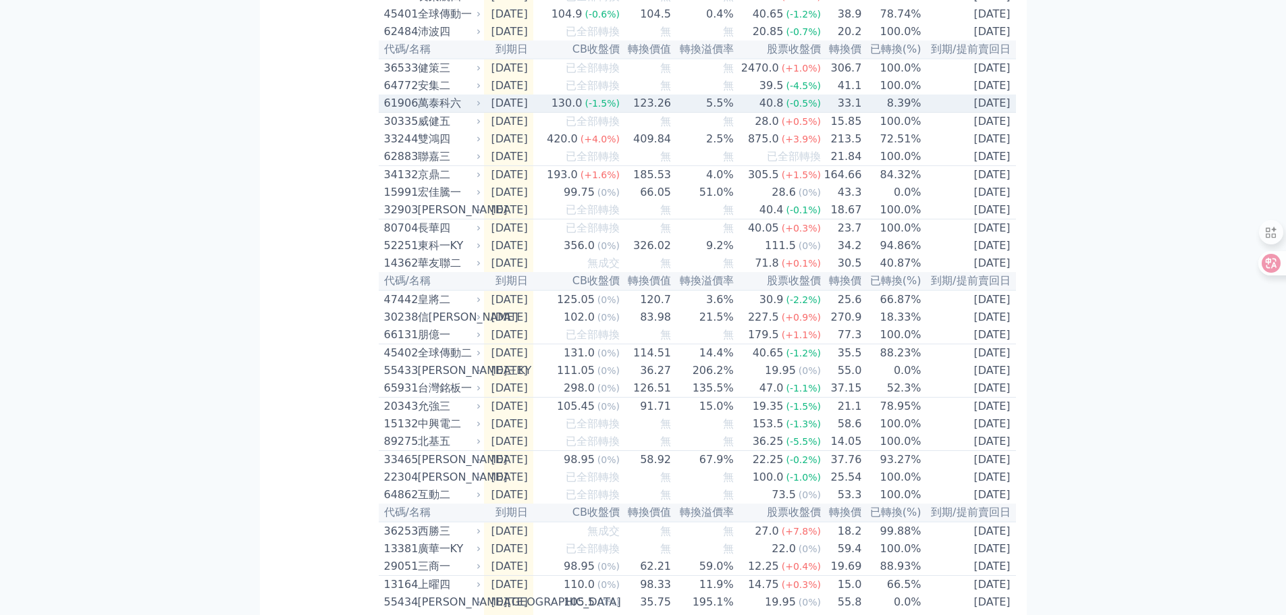
click at [396, 111] on div "61906" at bounding box center [399, 103] width 30 height 16
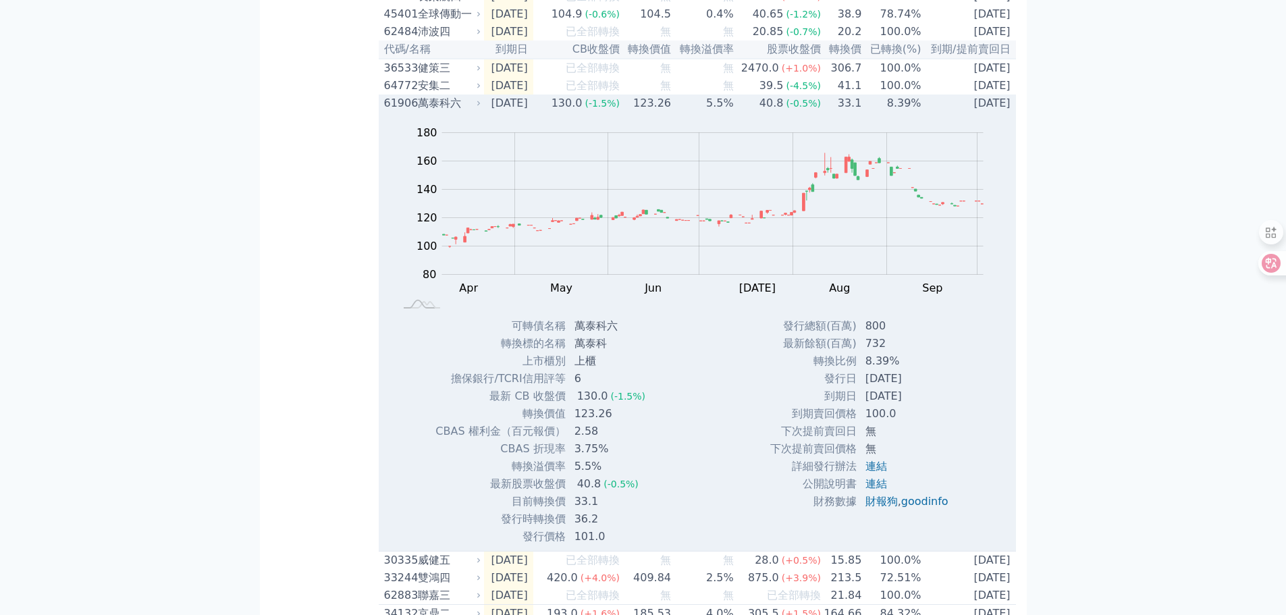
click at [398, 111] on div "61906" at bounding box center [399, 103] width 30 height 16
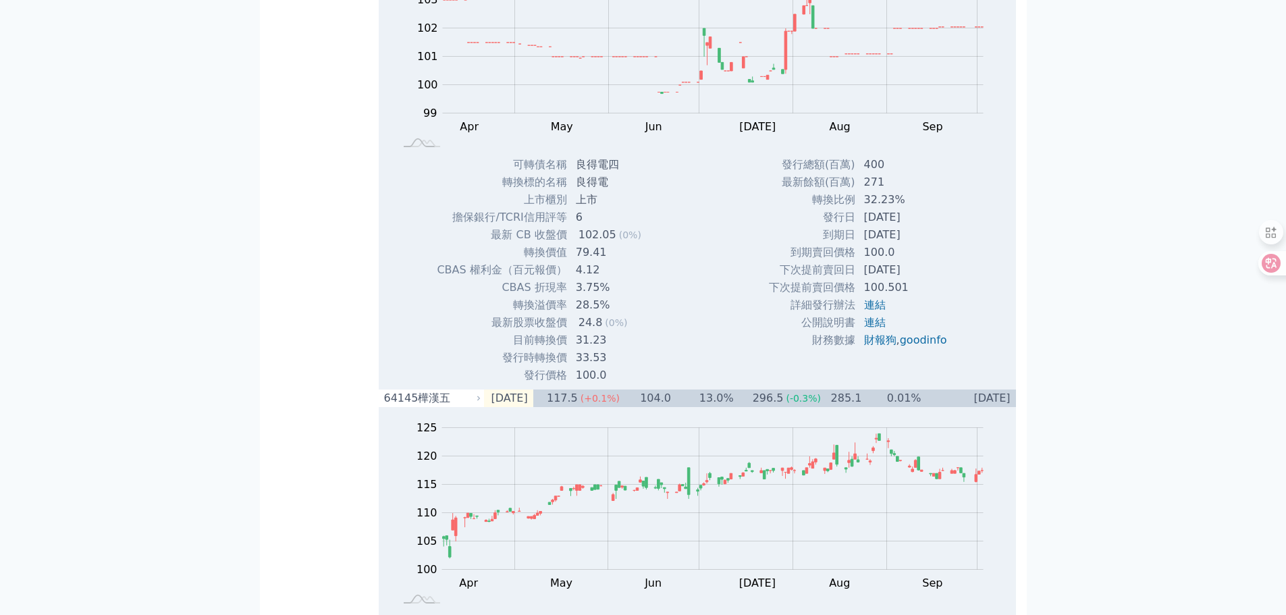
scroll to position [3845, 0]
